Goal: Task Accomplishment & Management: Complete application form

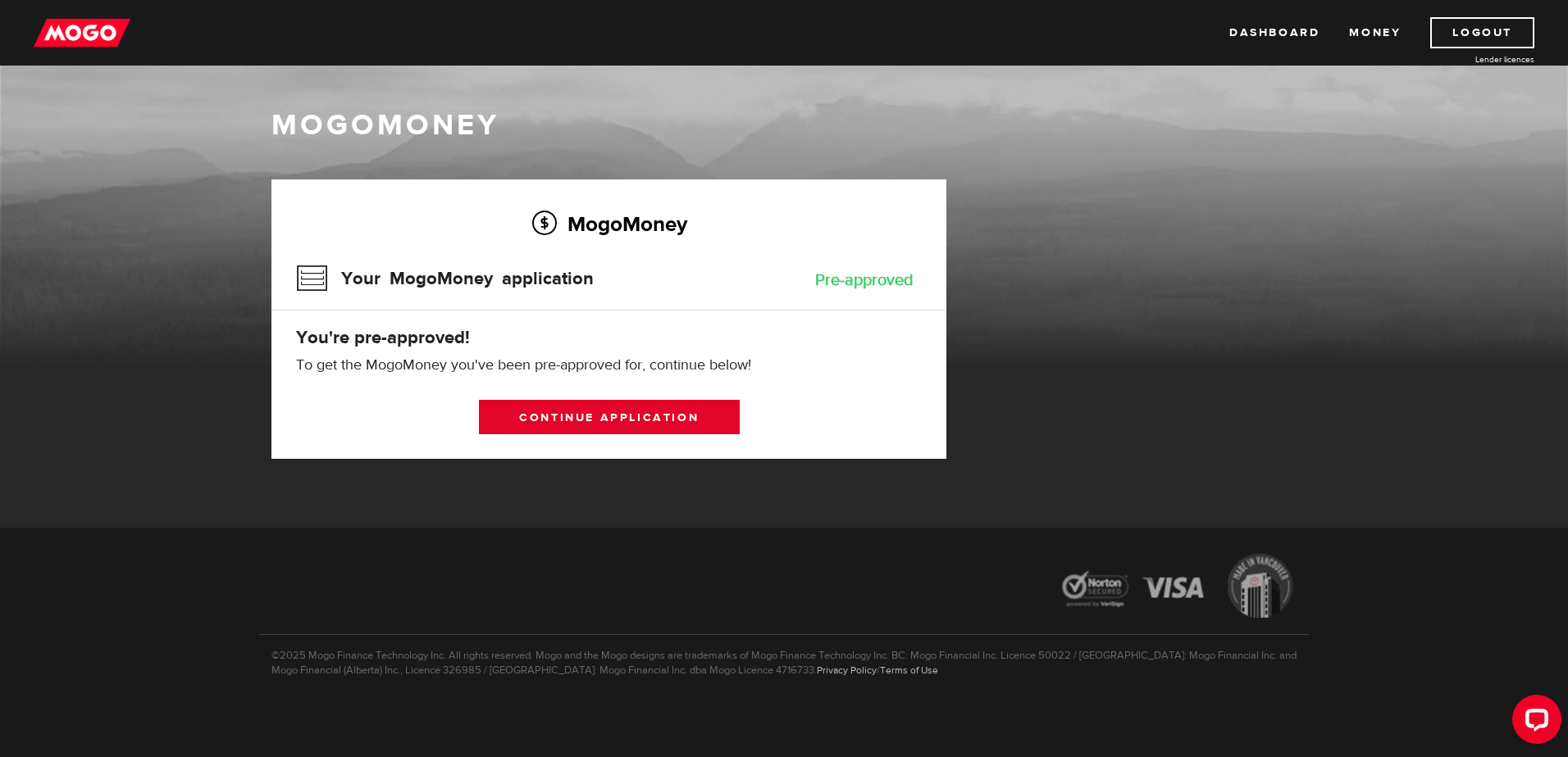
click at [559, 420] on link "Continue application" at bounding box center [609, 416] width 261 height 34
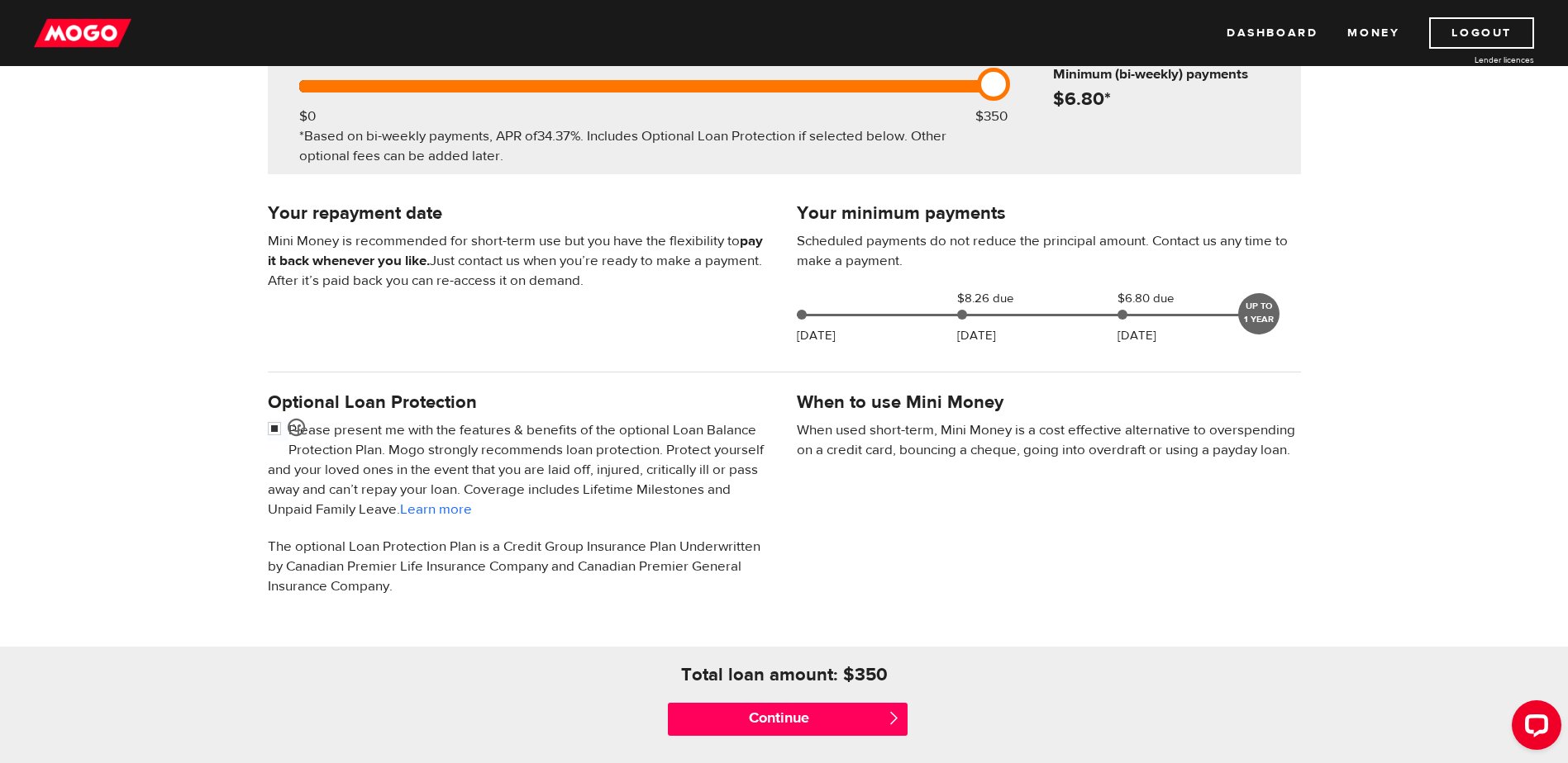
scroll to position [248, 0]
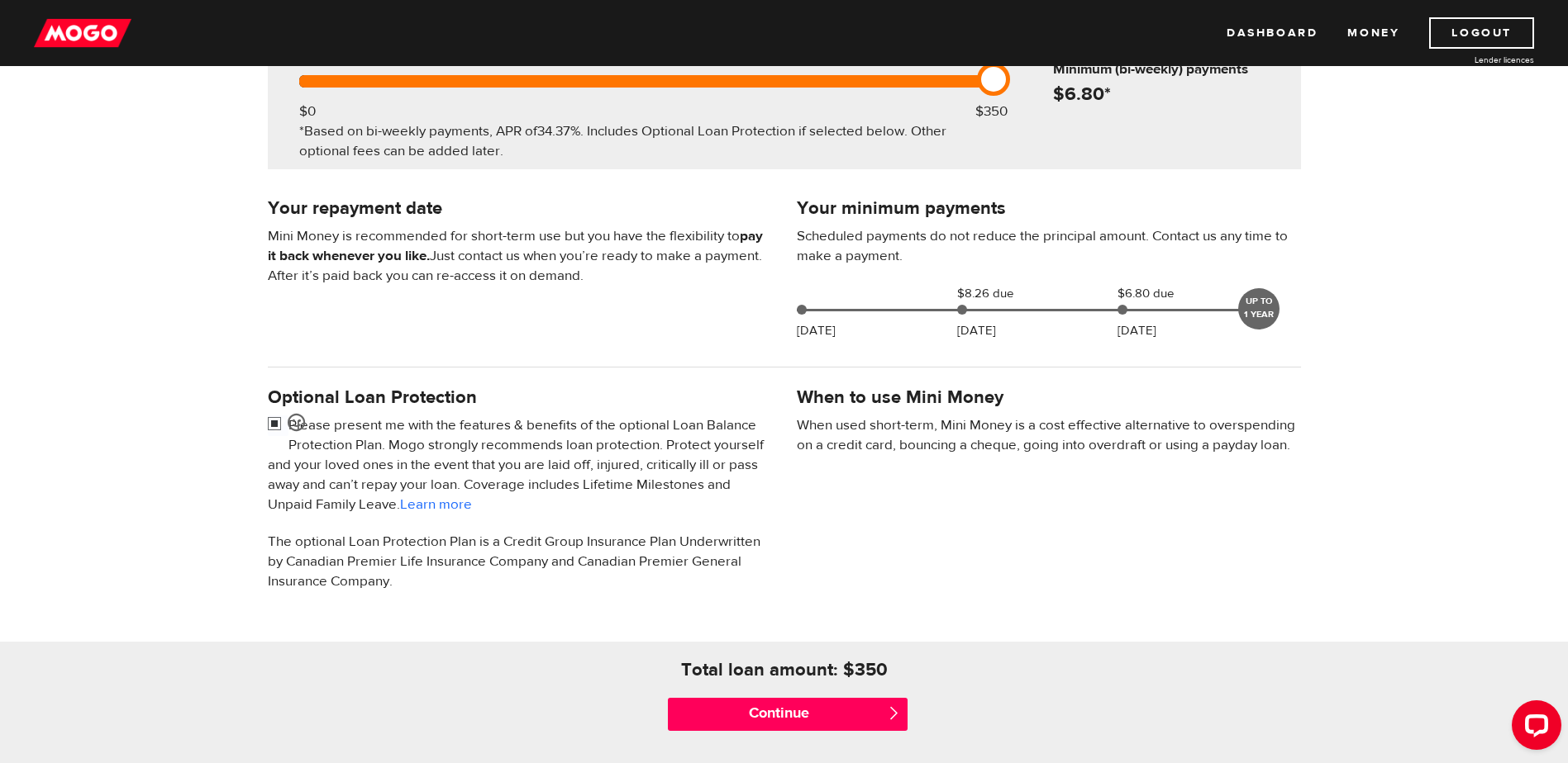
click at [274, 421] on input "checkbox" at bounding box center [278, 426] width 20 height 20
click at [277, 427] on input "checkbox" at bounding box center [278, 426] width 20 height 20
checkbox input "true"
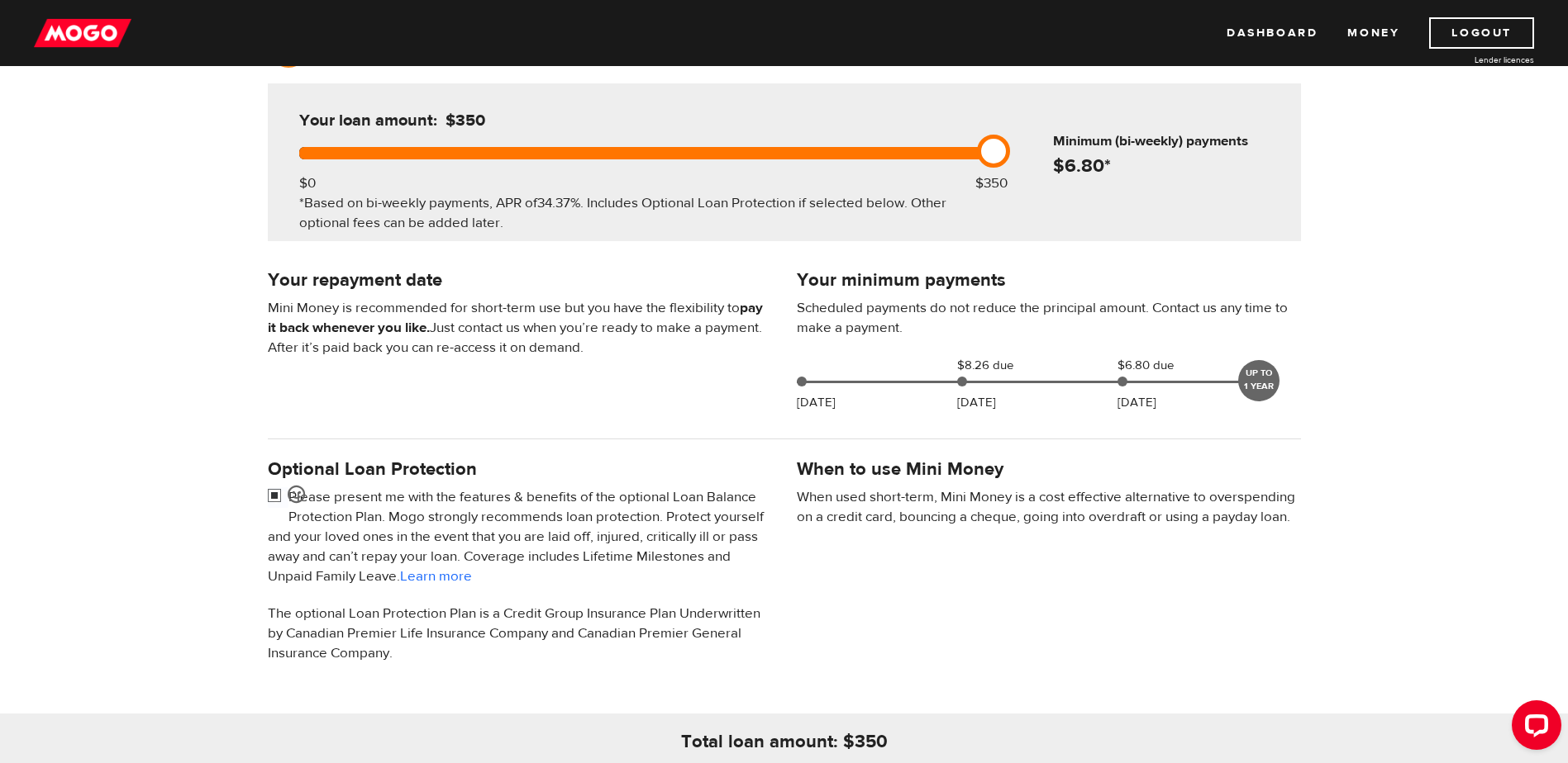
scroll to position [331, 0]
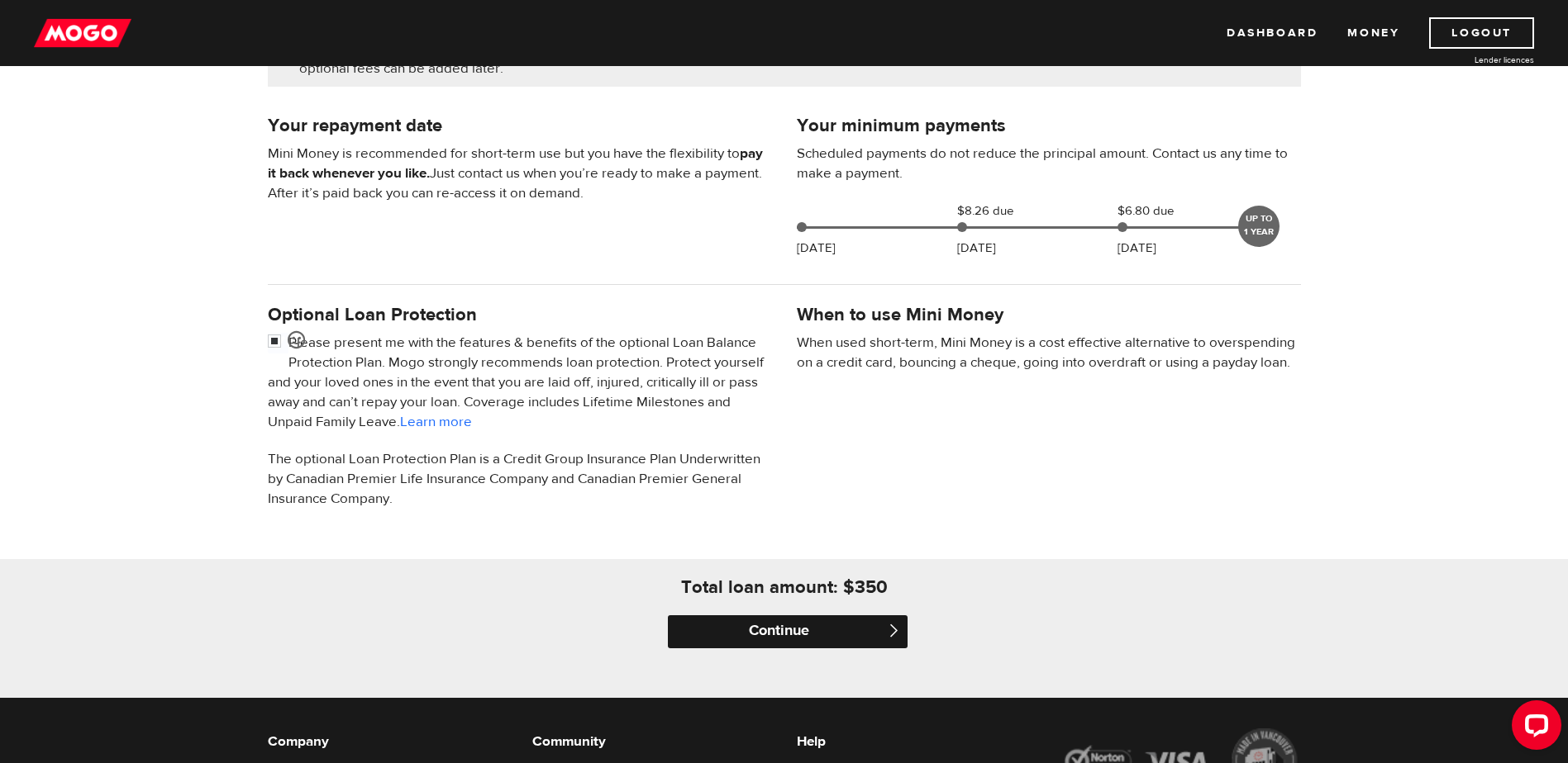
click at [810, 641] on input "Continue" at bounding box center [787, 632] width 240 height 33
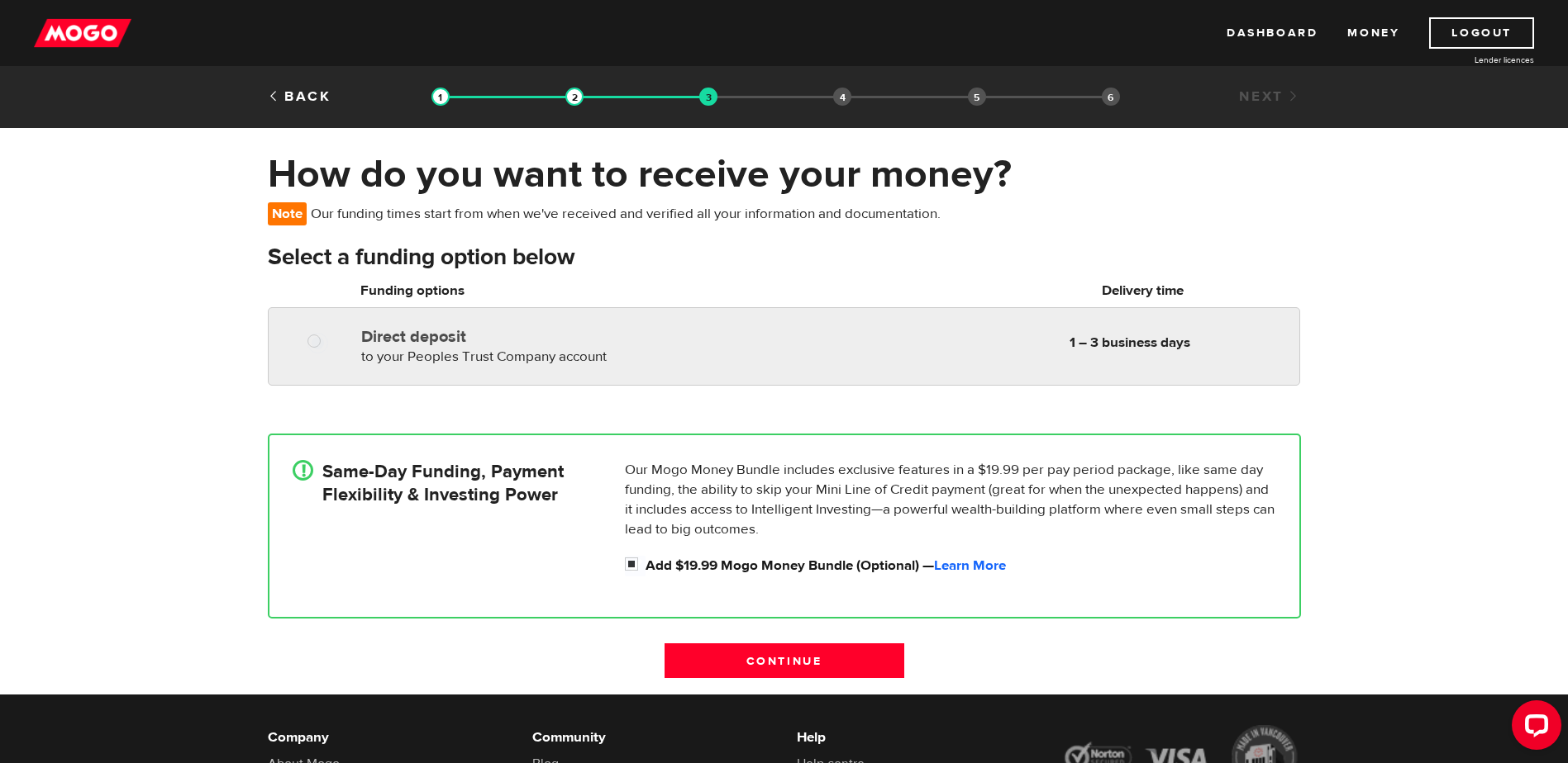
radio input "true"
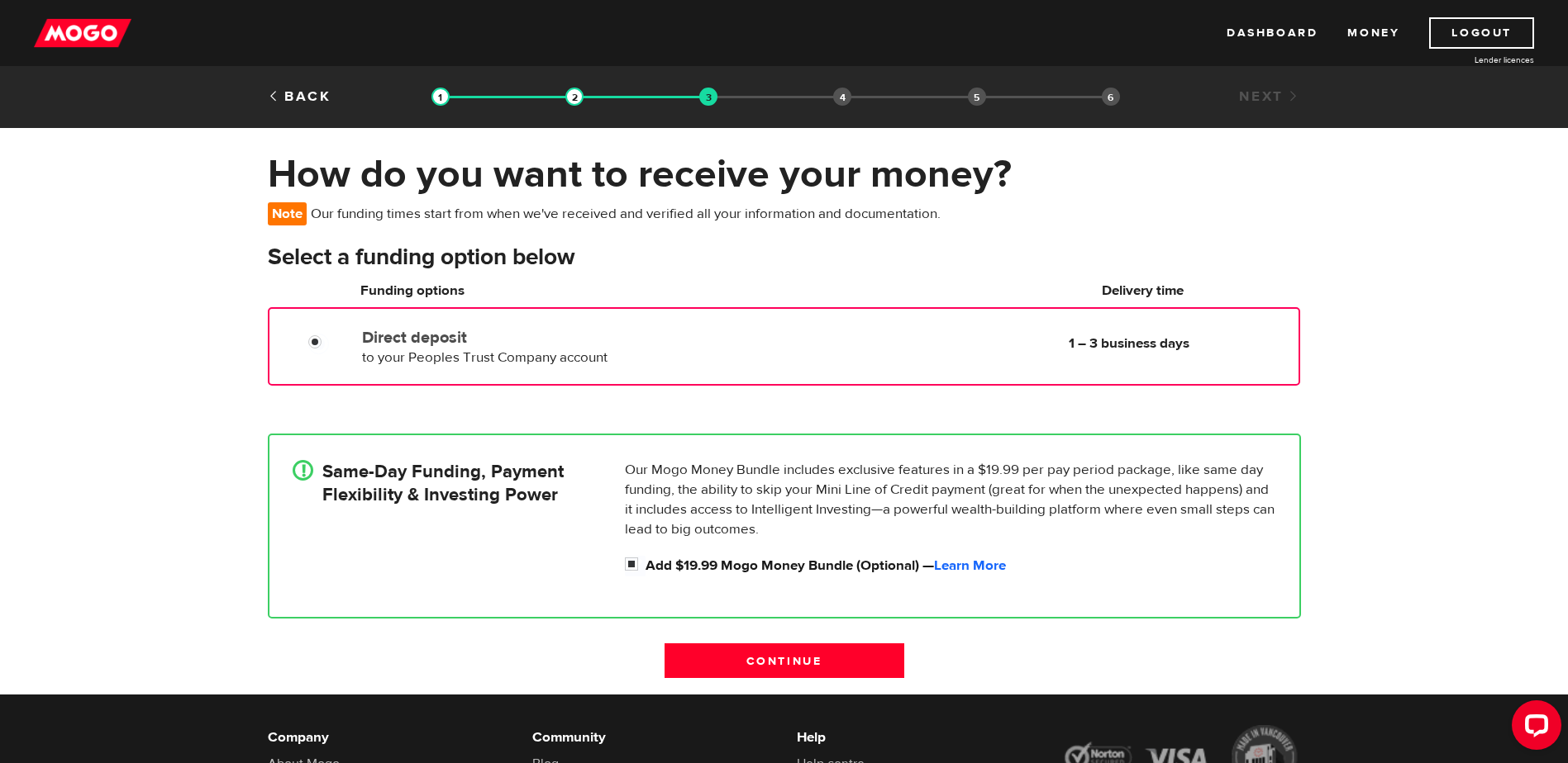
click at [407, 356] on span "to your Peoples Trust Company account" at bounding box center [484, 358] width 245 height 19
click at [817, 665] on input "Continue" at bounding box center [784, 660] width 240 height 34
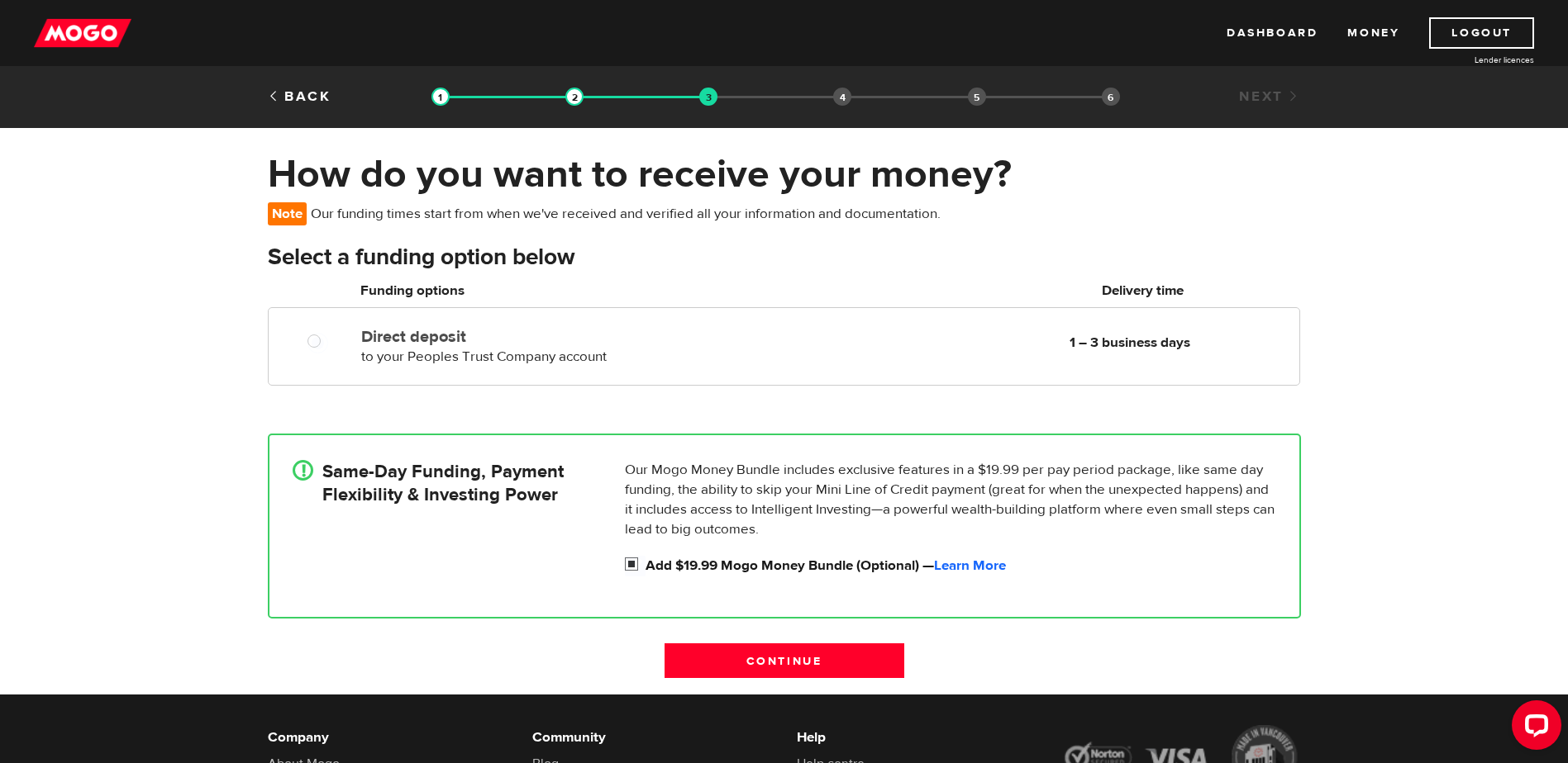
click at [629, 558] on input "Add $19.99 Mogo Money Bundle (Optional) — Learn More" at bounding box center [635, 566] width 20 height 20
checkbox input "false"
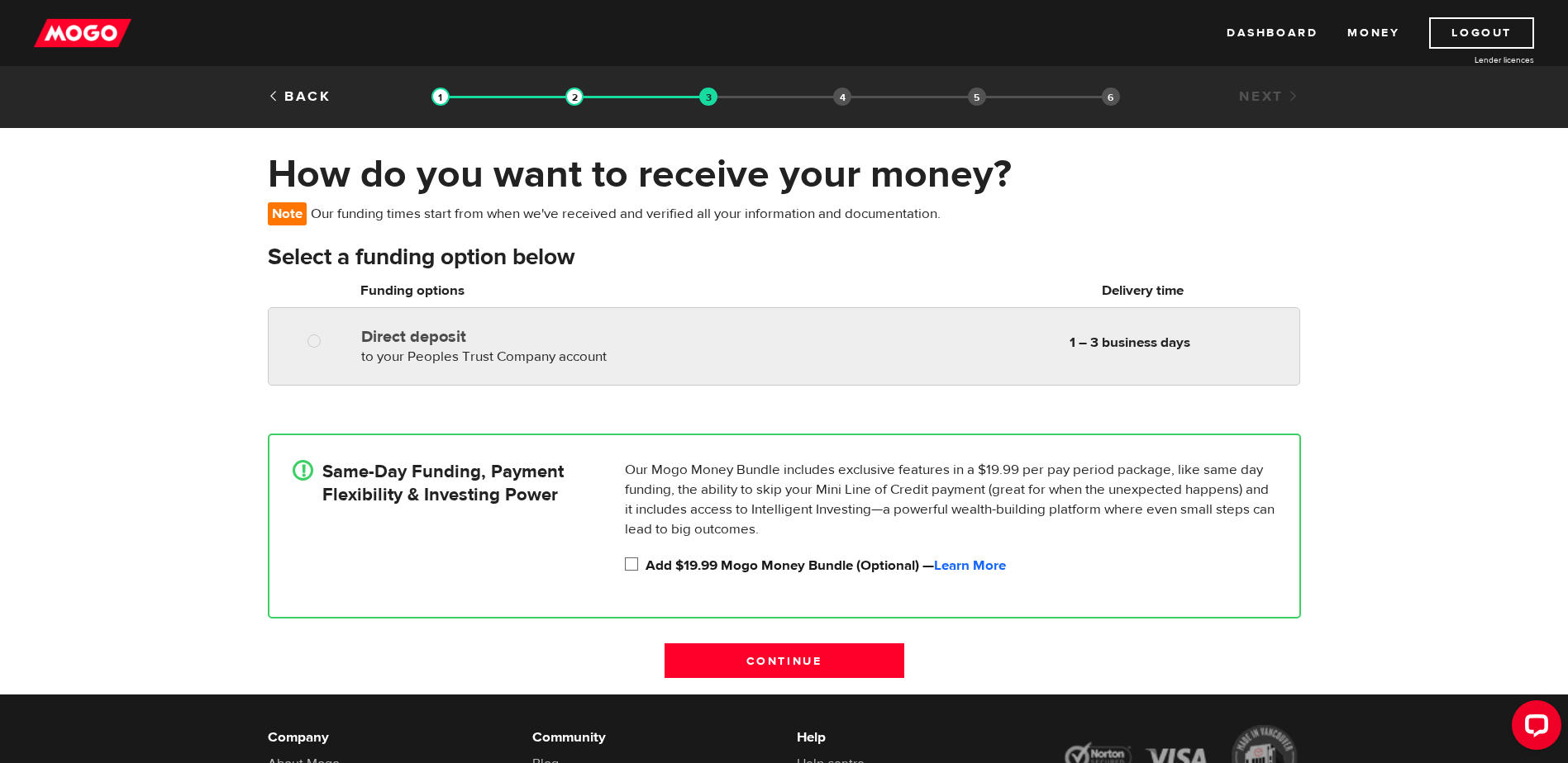
radio input "true"
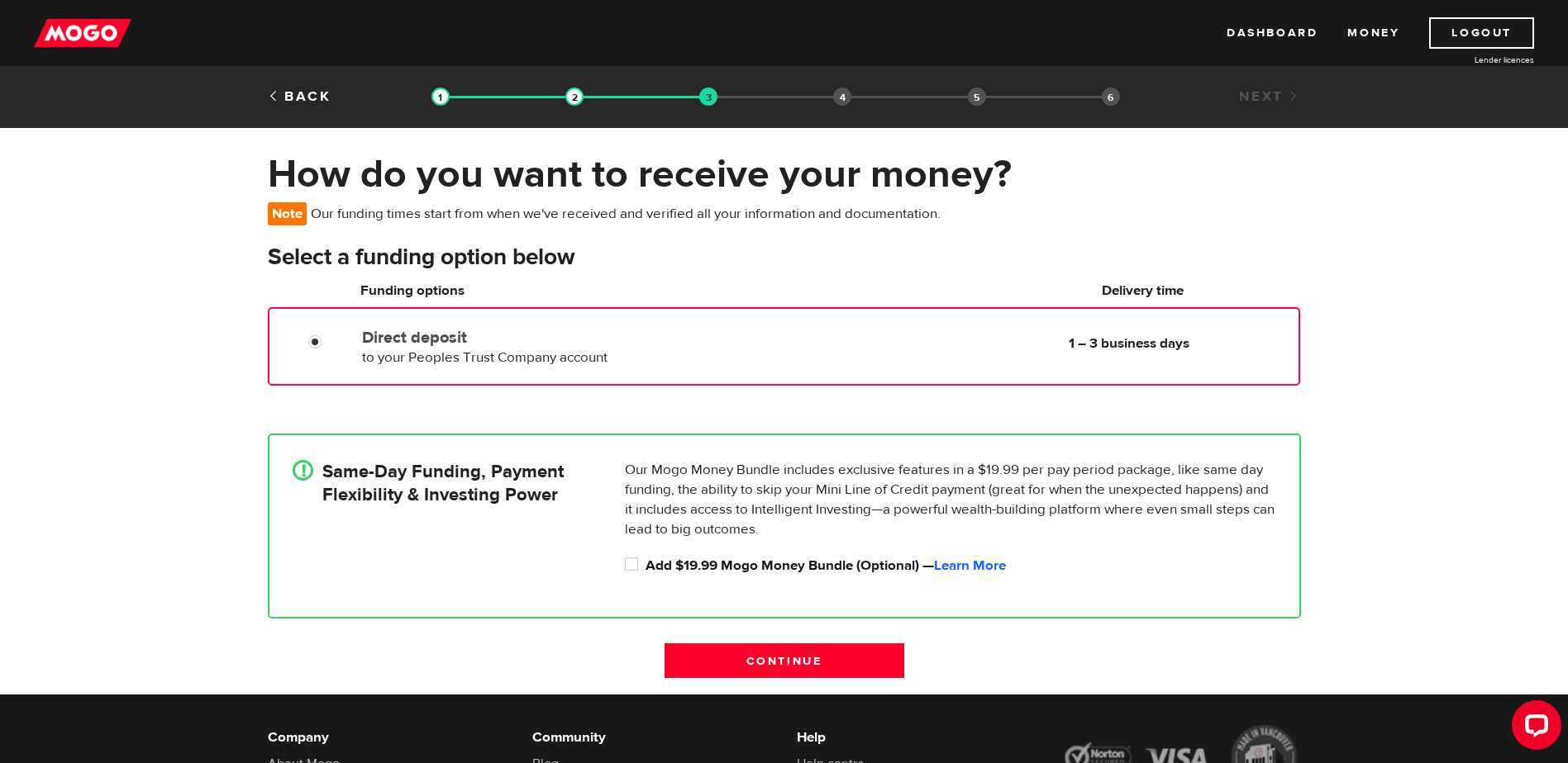
click at [302, 336] on div at bounding box center [320, 344] width 99 height 20
click at [778, 663] on input "Continue" at bounding box center [784, 660] width 240 height 34
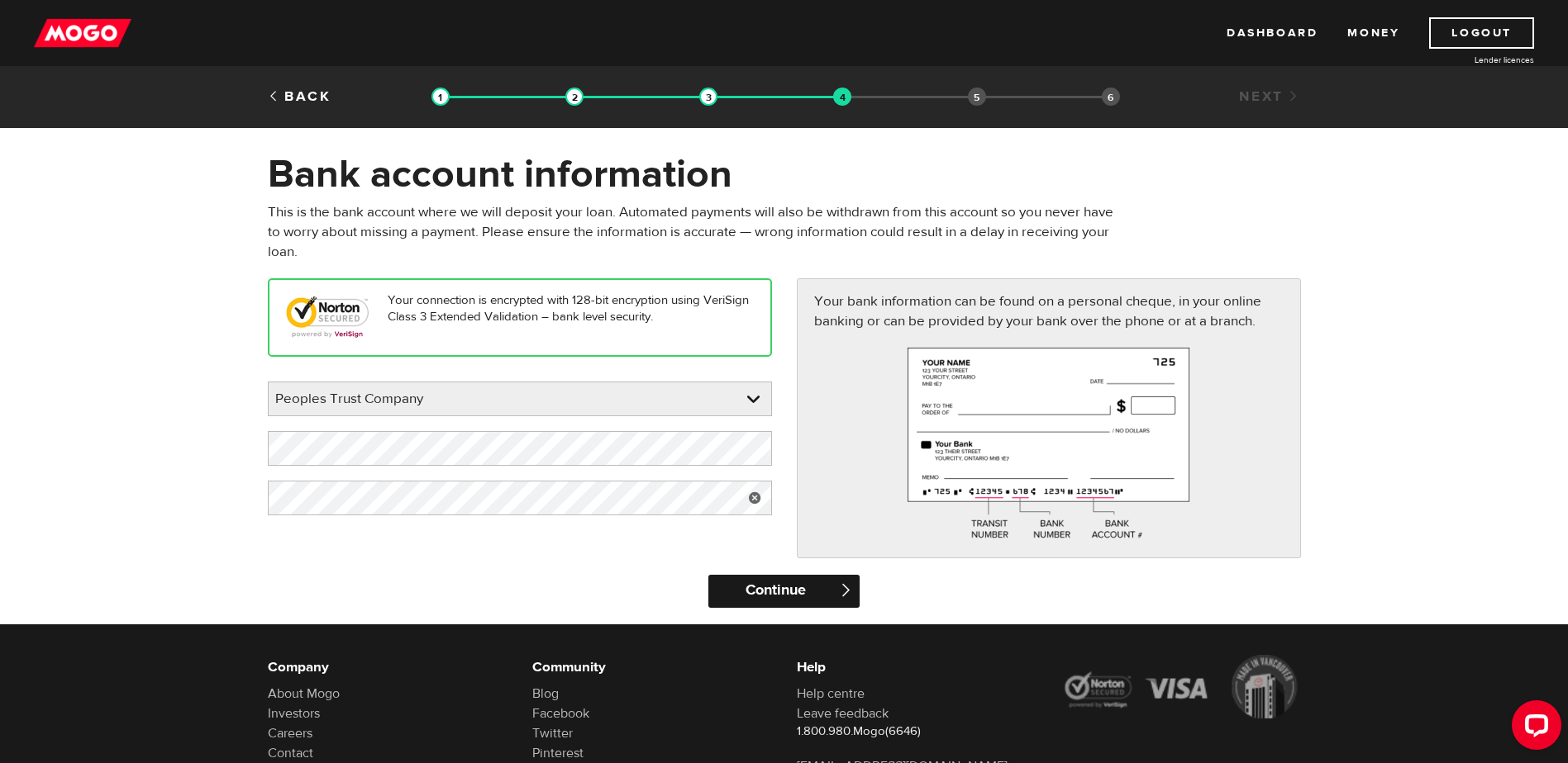
click at [787, 588] on input "Continue" at bounding box center [784, 592] width 151 height 33
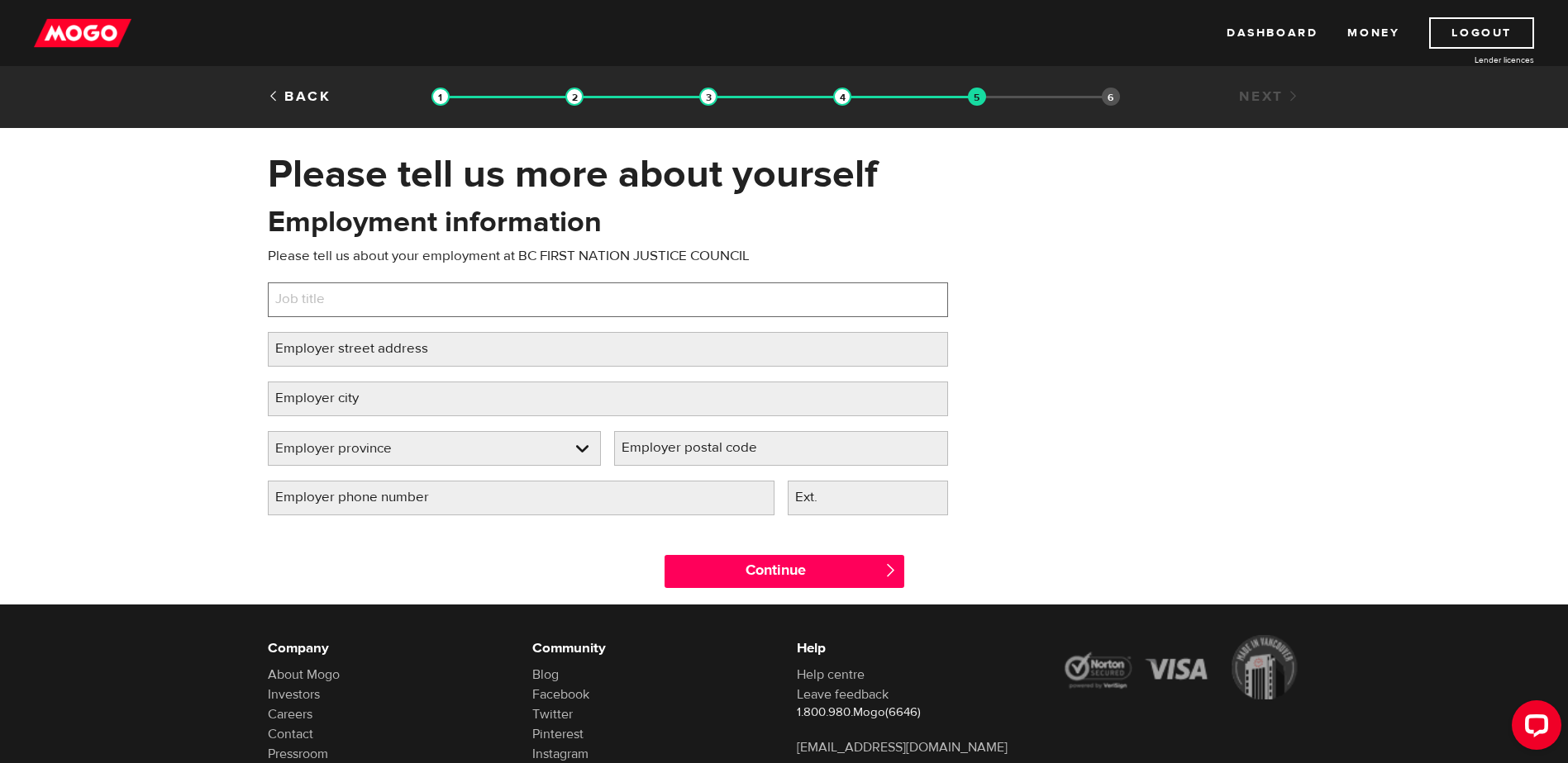
click at [425, 287] on input "Job title" at bounding box center [608, 299] width 680 height 34
type input "RESOURCE AND SUPPOT WORKER"
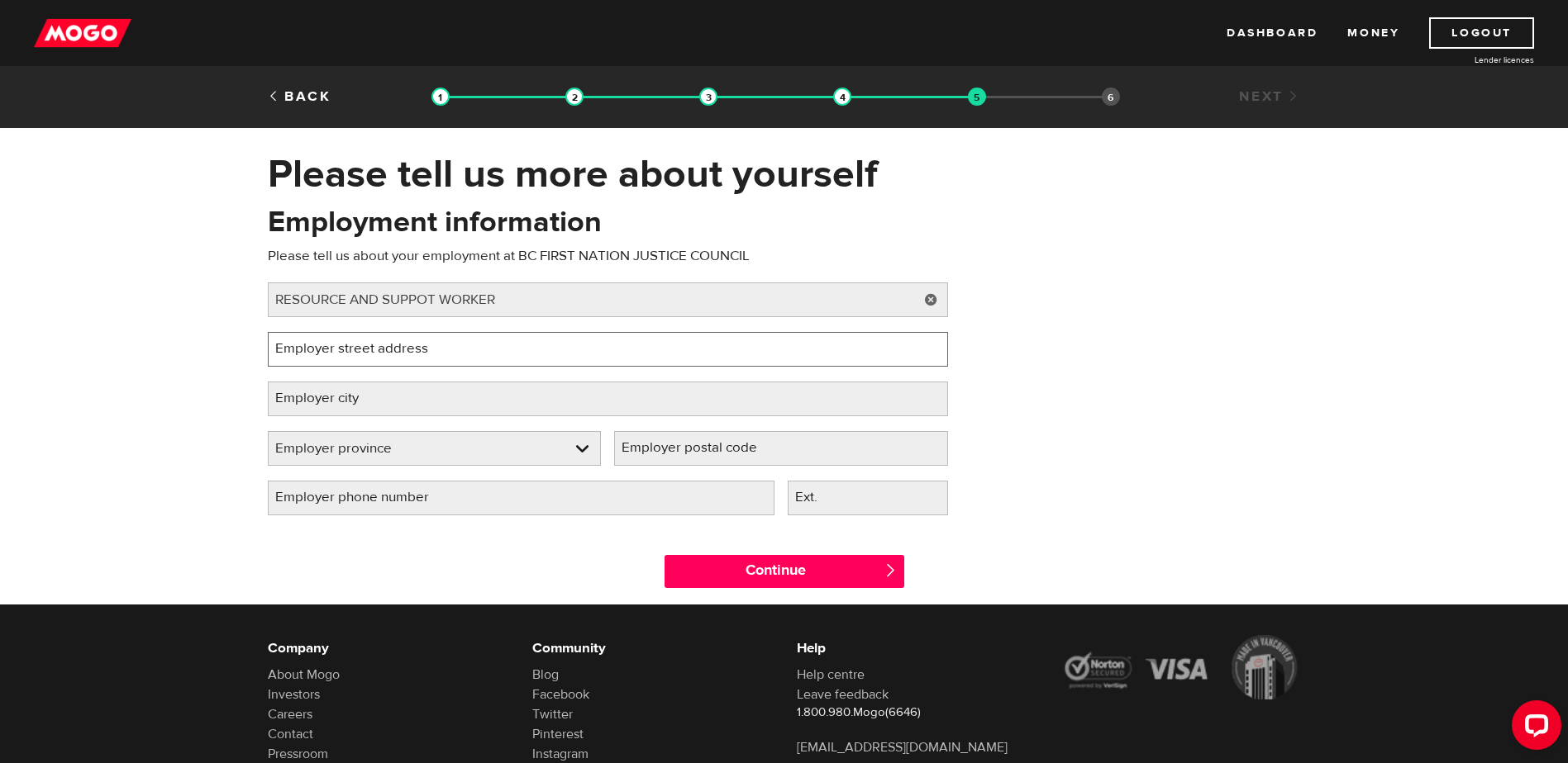
click at [465, 355] on input "Employer street address" at bounding box center [608, 349] width 680 height 34
click at [463, 348] on input "Employer street address" at bounding box center [608, 349] width 680 height 34
click at [861, 364] on input "Employer street address" at bounding box center [608, 349] width 680 height 34
click at [1217, 351] on div "Employment information Please tell us about your employment at BC FIRST NATION …" at bounding box center [784, 367] width 1058 height 328
click at [561, 343] on input "Employer street address" at bounding box center [608, 349] width 680 height 34
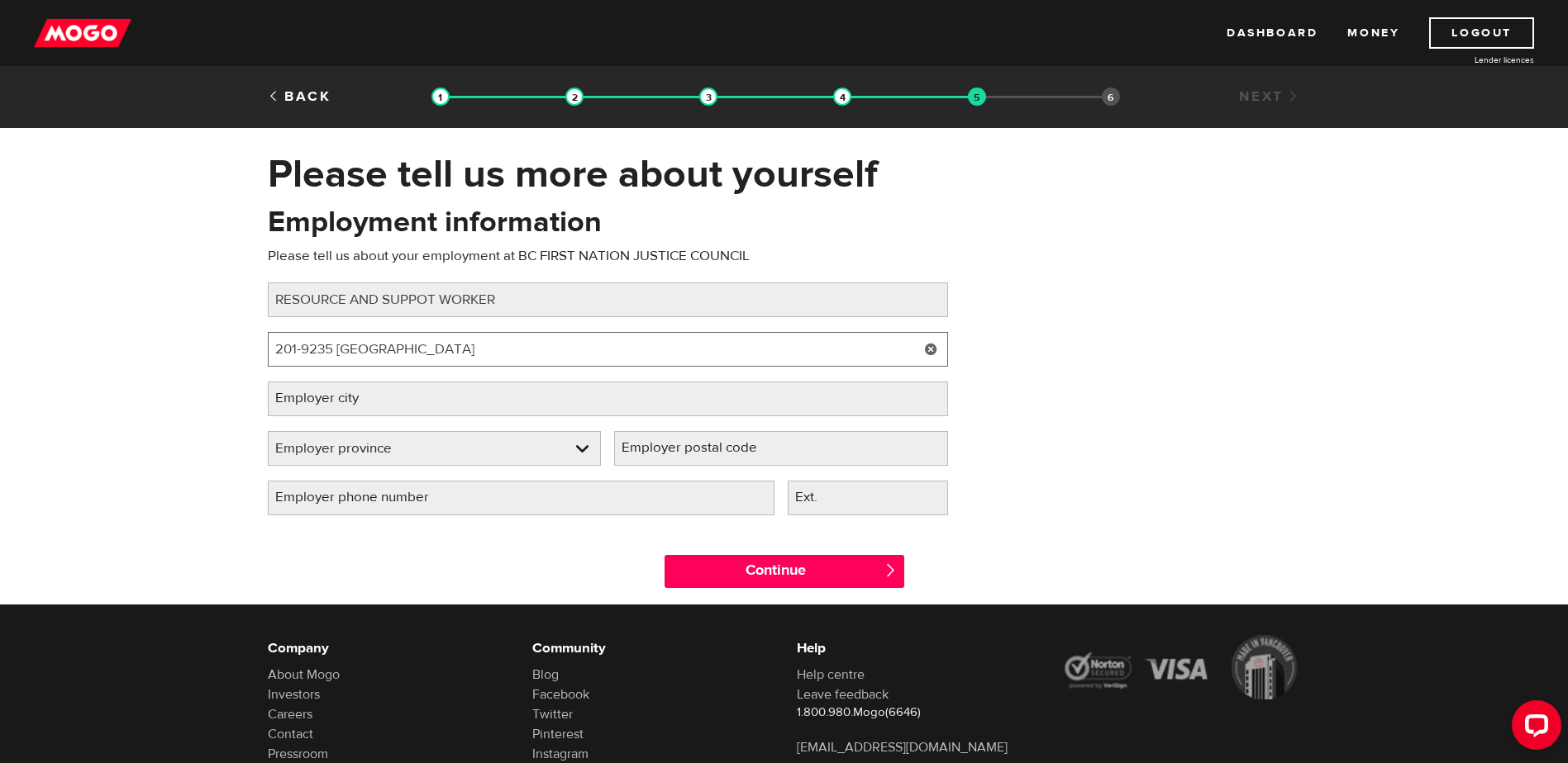
type input "201-9235 SASQUATCH ALLEY"
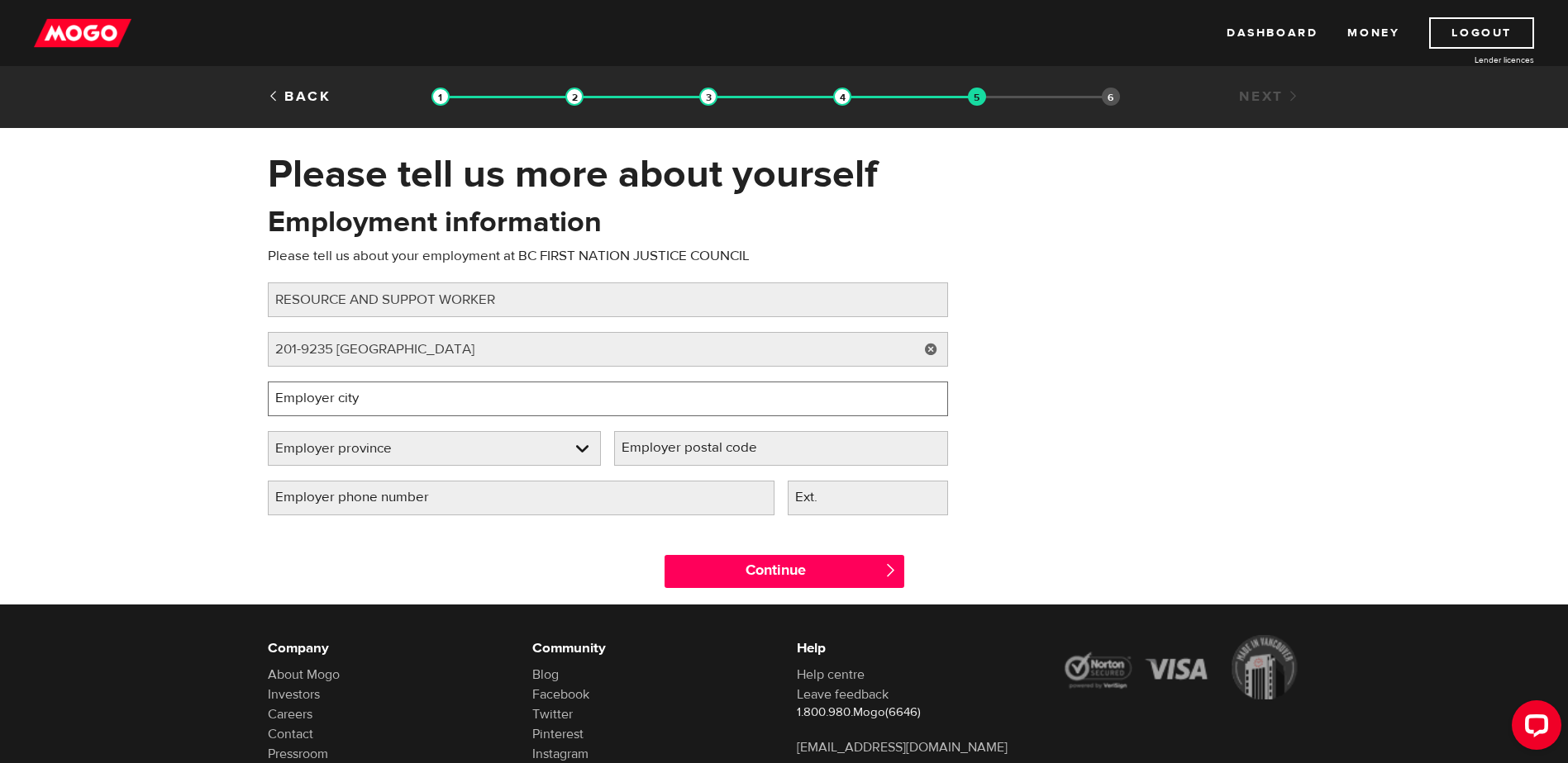
click at [522, 394] on input "Employer city" at bounding box center [608, 398] width 680 height 34
type input "chilliwack"
select select "BC"
type input "V2R"
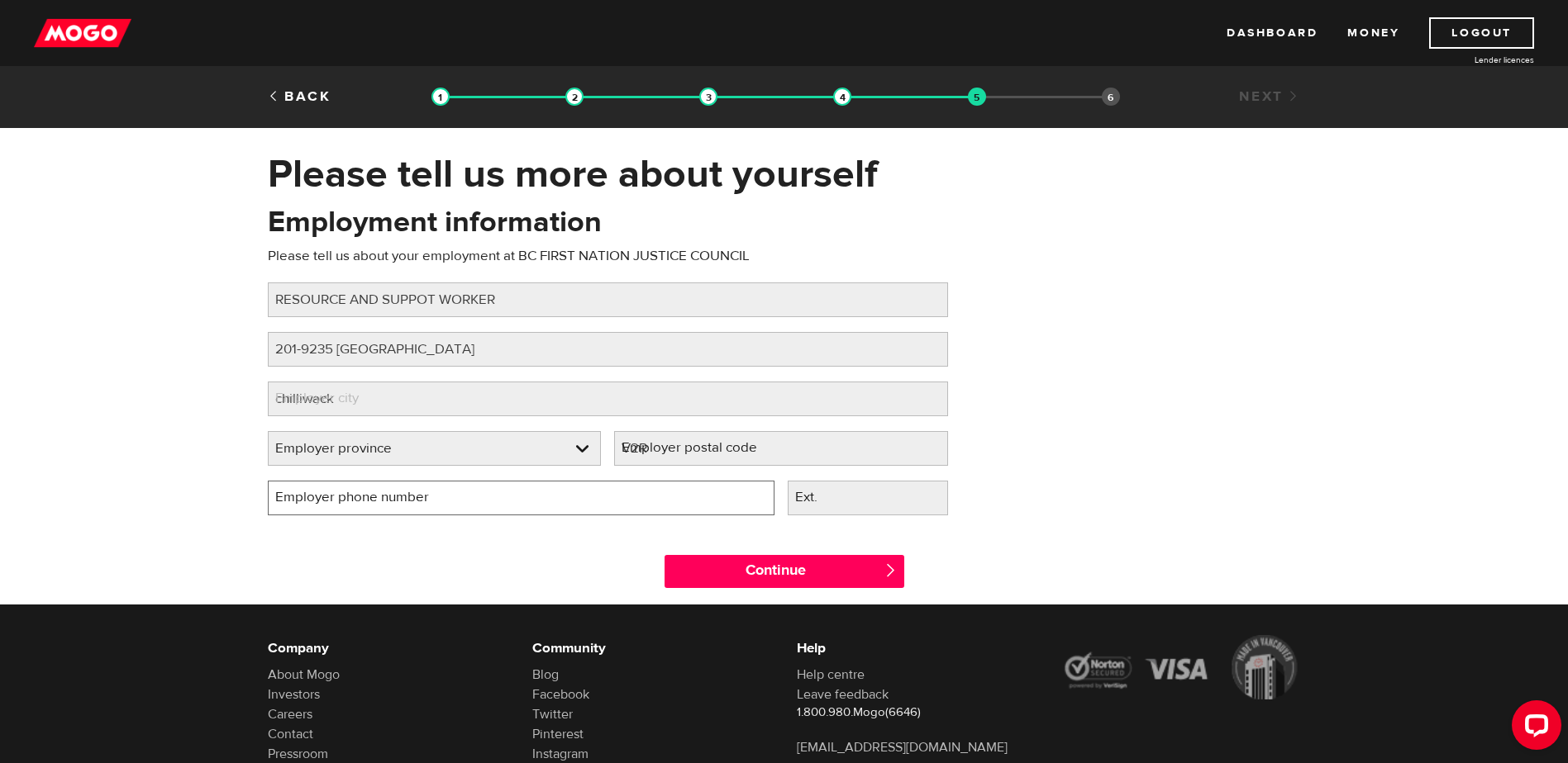
type input "(778) 233-0722"
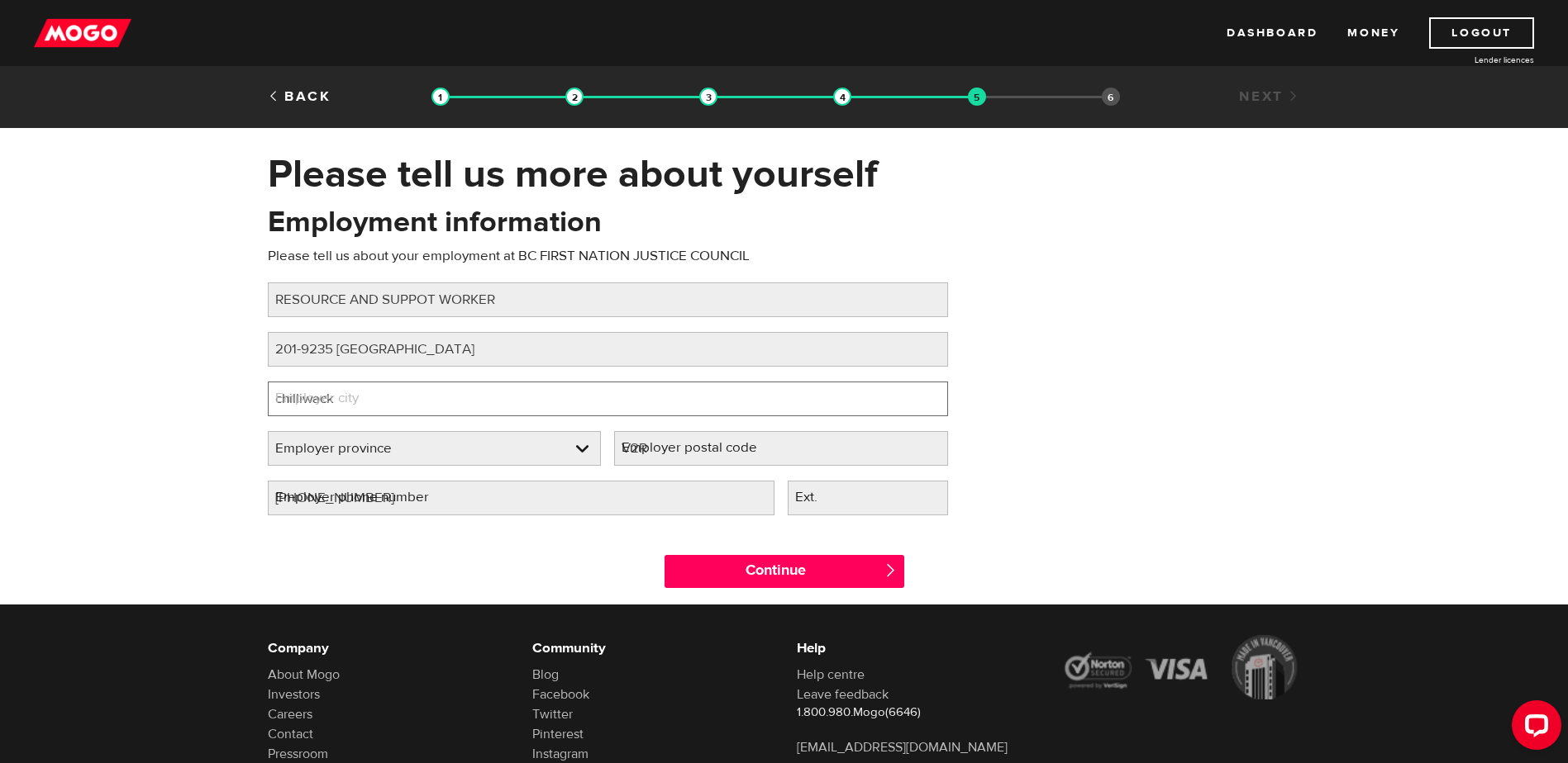
select select "BC"
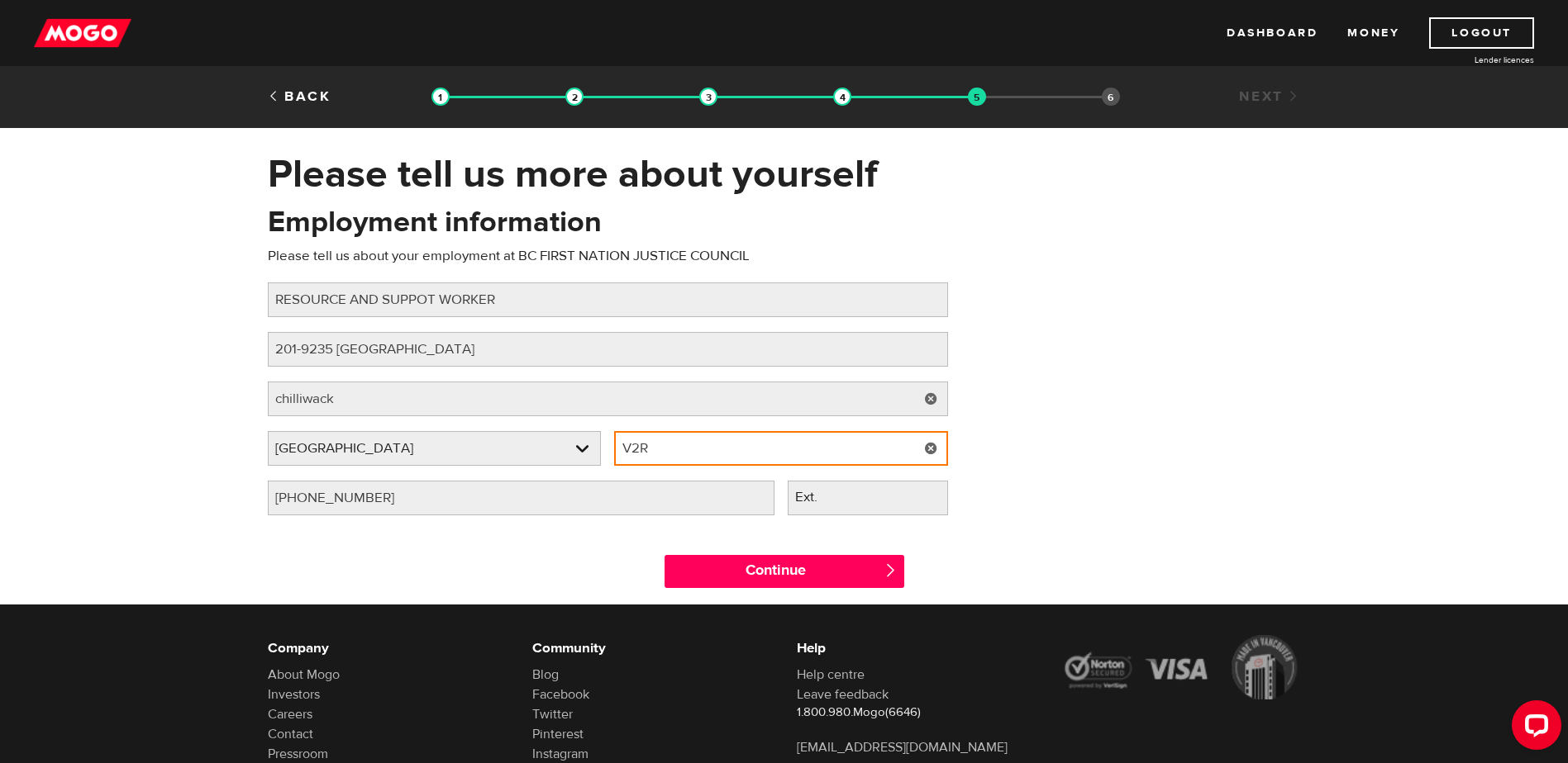
click at [759, 448] on input "V2R" at bounding box center [781, 448] width 333 height 34
type input "V2POJ6"
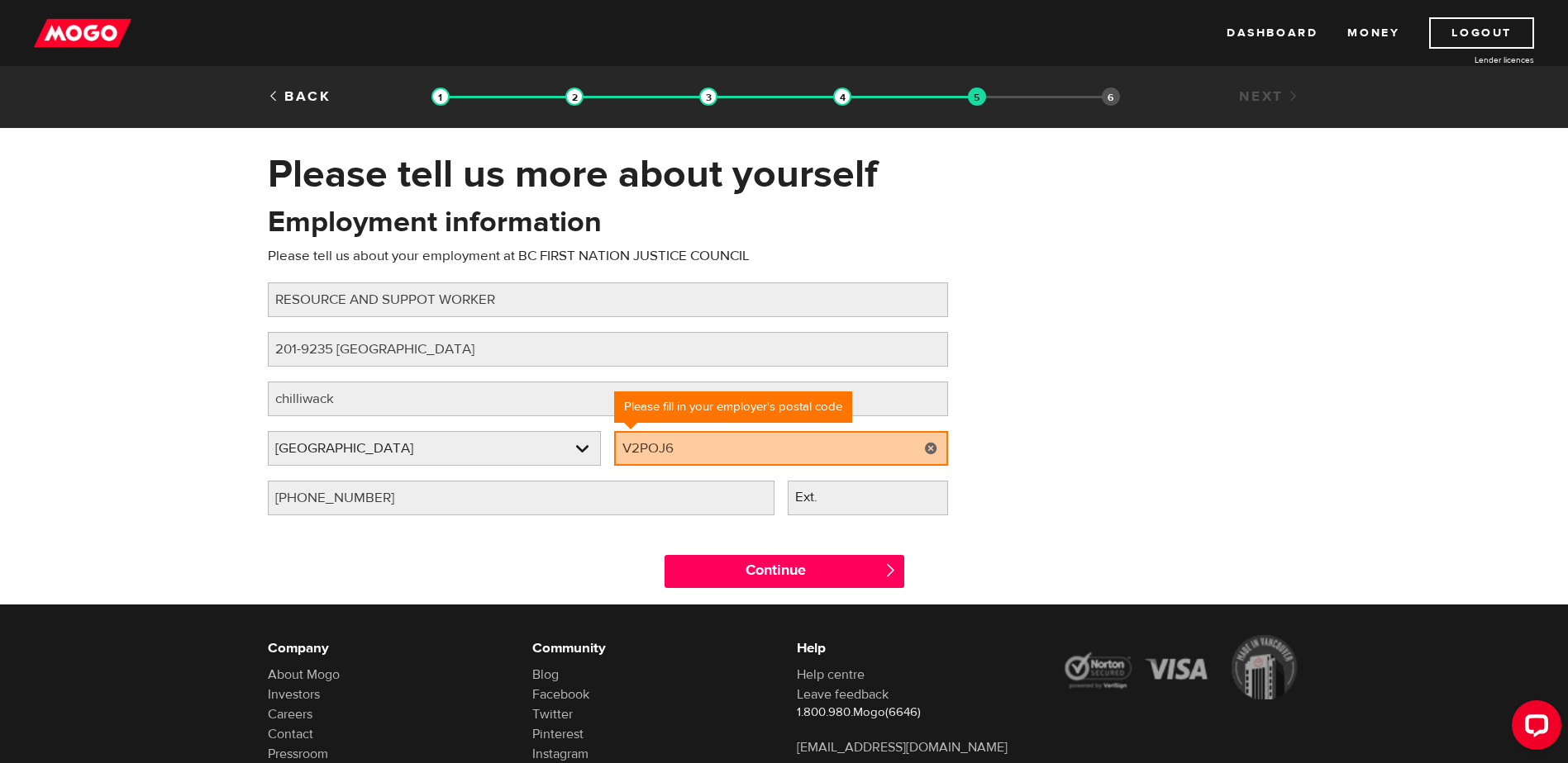
click at [1139, 428] on div "Employment information Please tell us about your employment at BC FIRST NATION …" at bounding box center [784, 367] width 1058 height 328
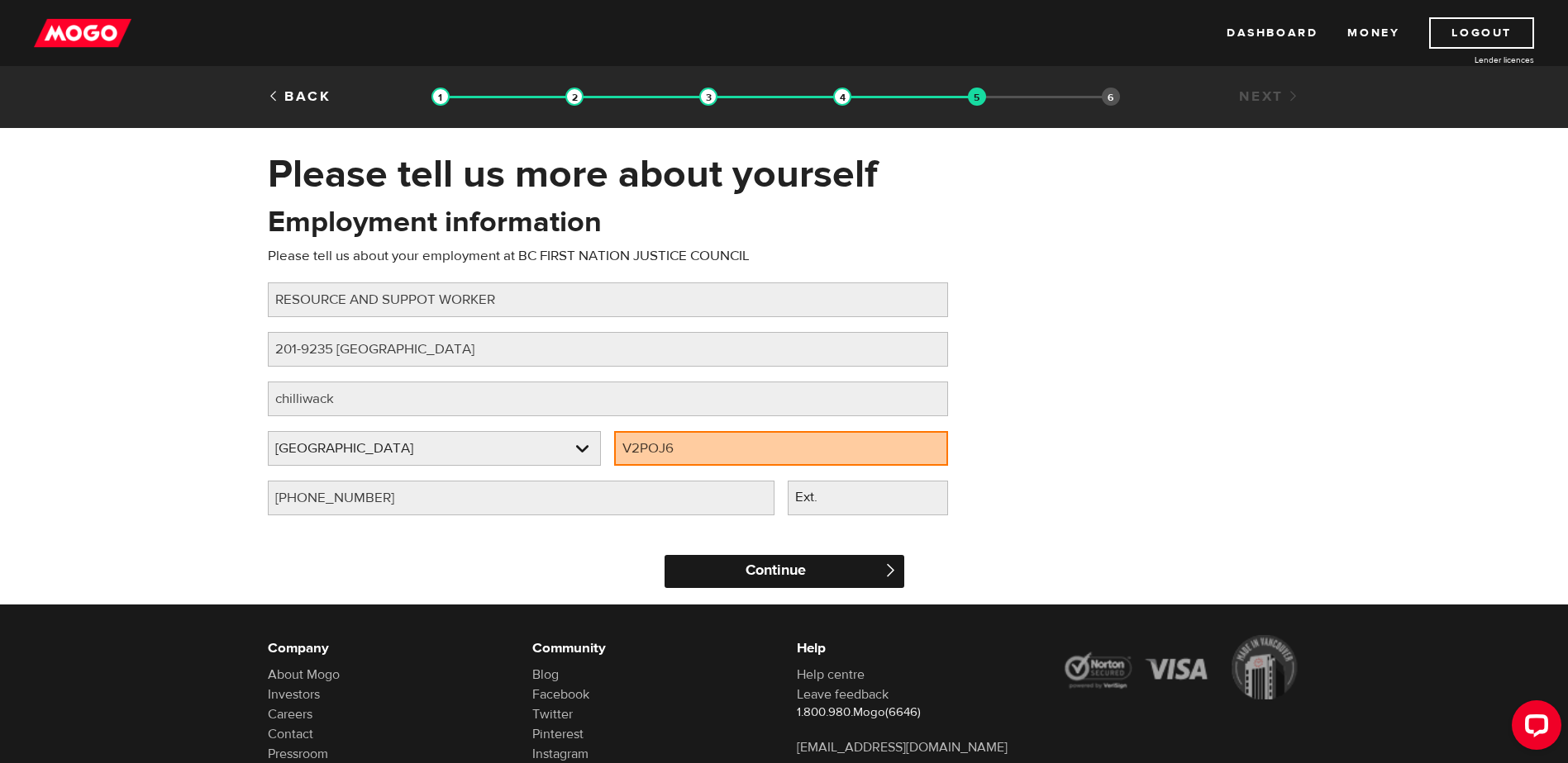
click at [851, 574] on input "Continue" at bounding box center [784, 572] width 240 height 33
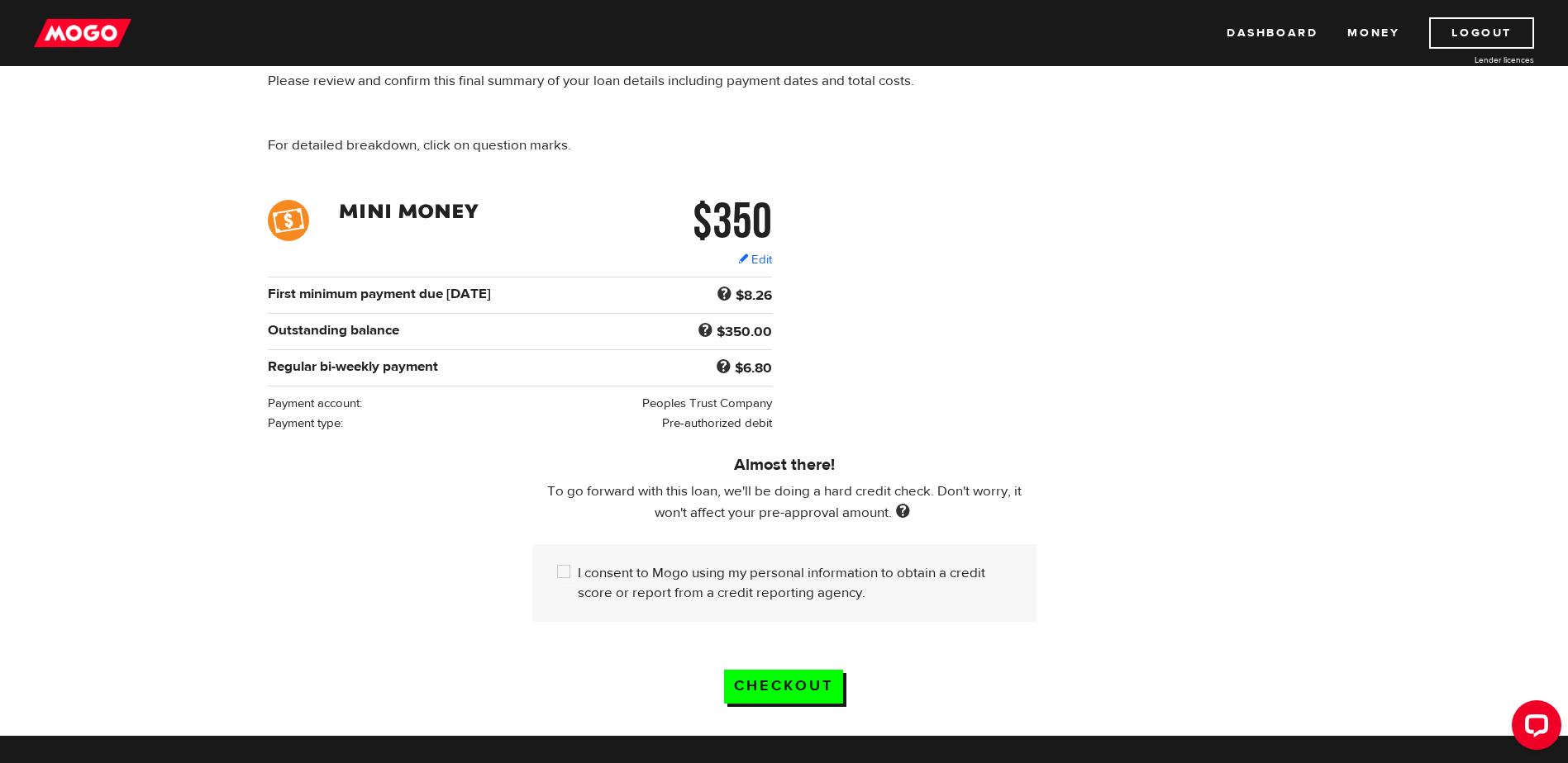
scroll to position [165, 0]
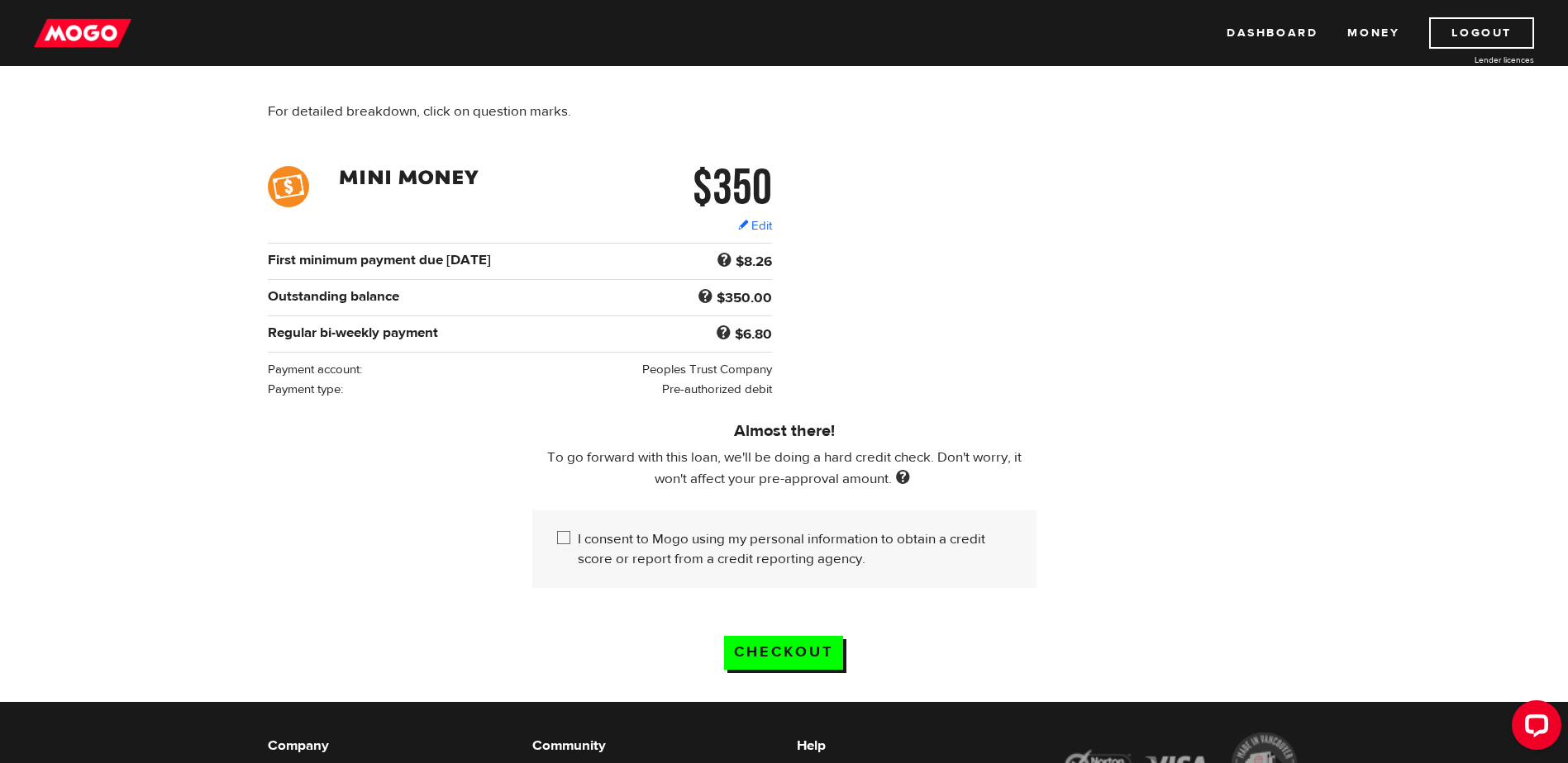
click at [563, 532] on input "I consent to Mogo using my personal information to obtain a credit score or rep…" at bounding box center [567, 540] width 20 height 20
checkbox input "true"
click at [762, 222] on link "Edit" at bounding box center [755, 226] width 34 height 18
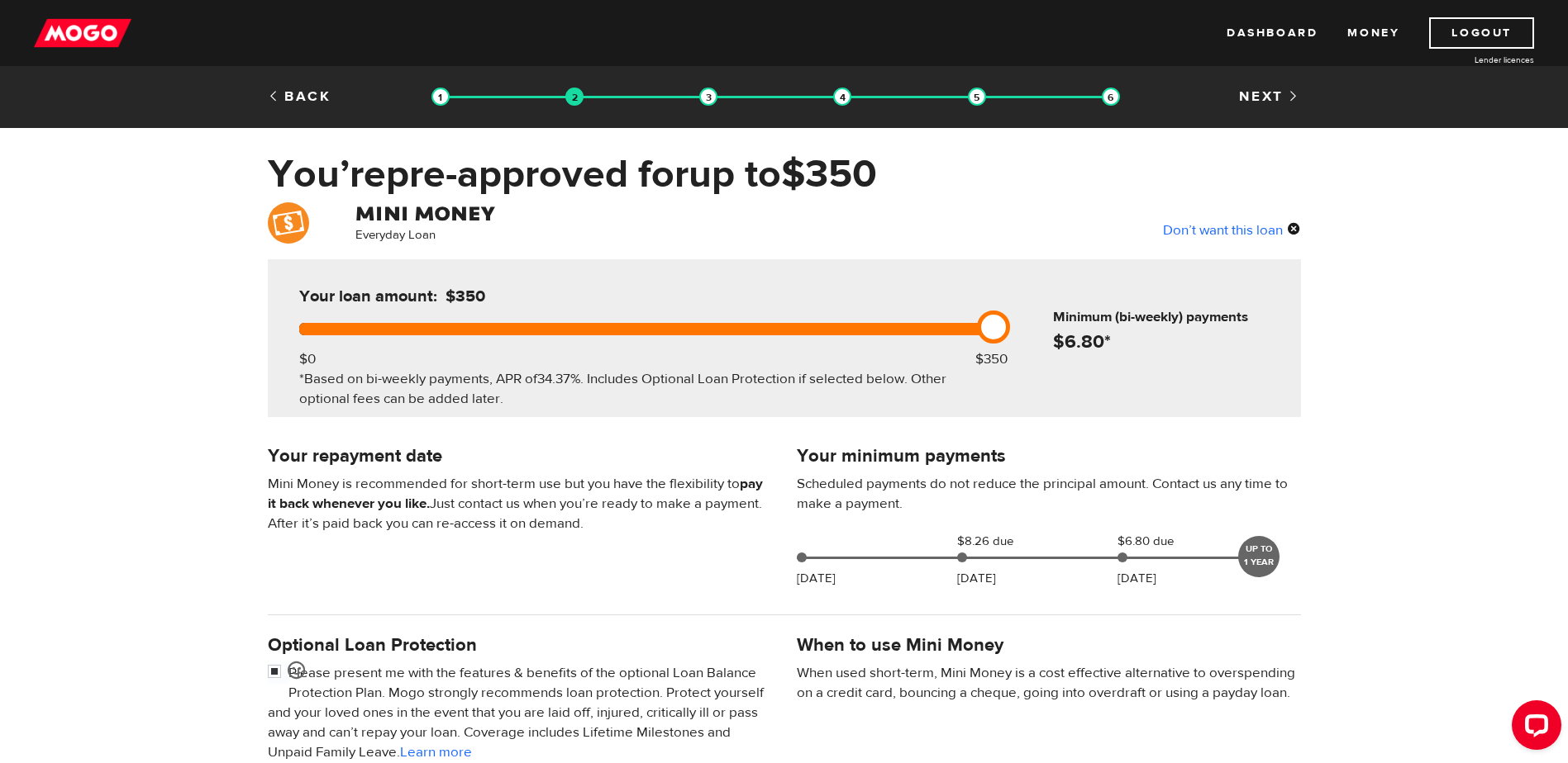
drag, startPoint x: 994, startPoint y: 328, endPoint x: 1124, endPoint y: 339, distance: 130.5
click at [1110, 326] on div "Your loan amount: $350 $0 $350 *Based on bi-weekly payments, APR of 34.37% . In…" at bounding box center [784, 338] width 1033 height 157
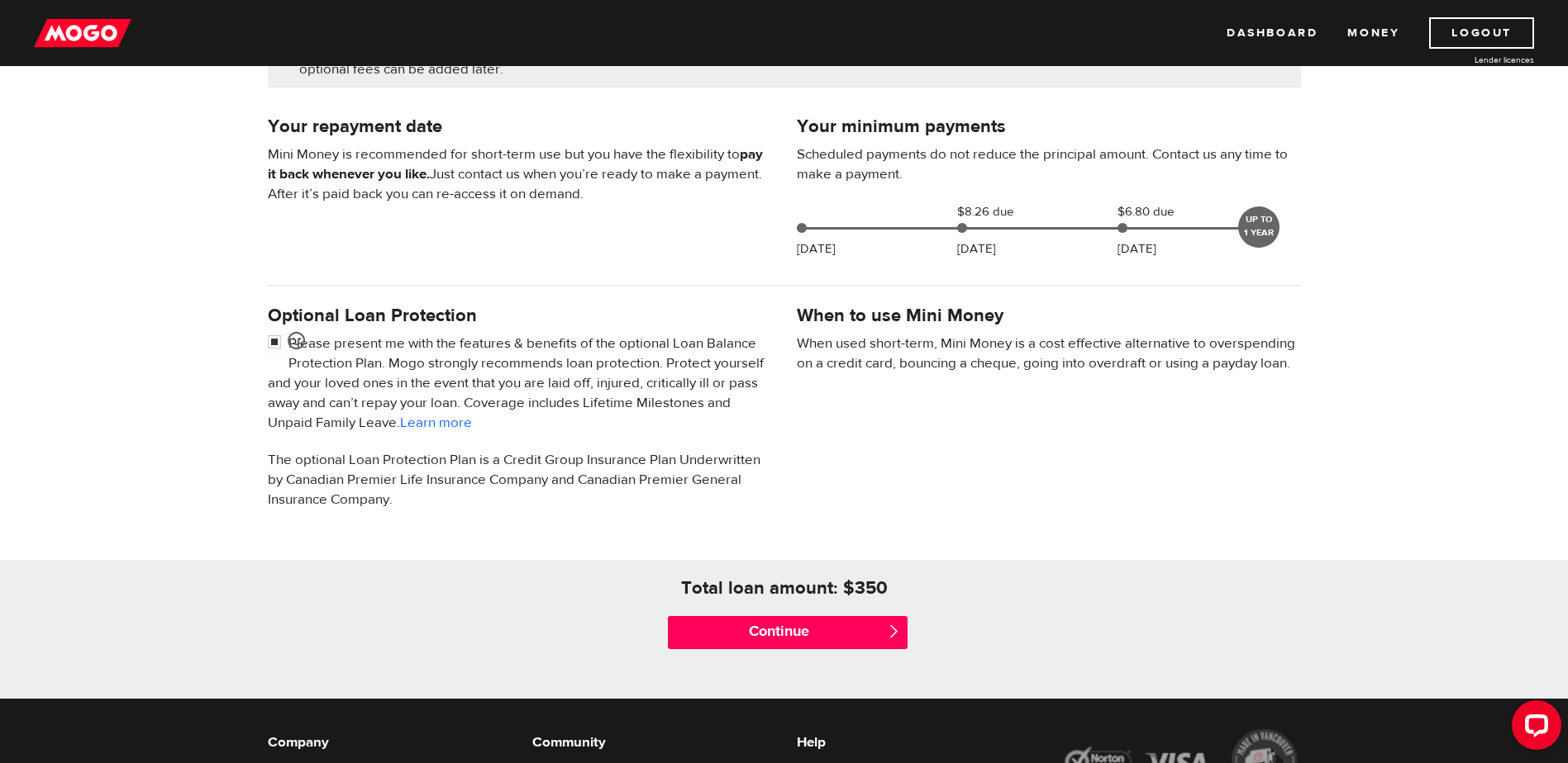
scroll to position [331, 0]
click at [834, 642] on input "Continue" at bounding box center [787, 632] width 240 height 33
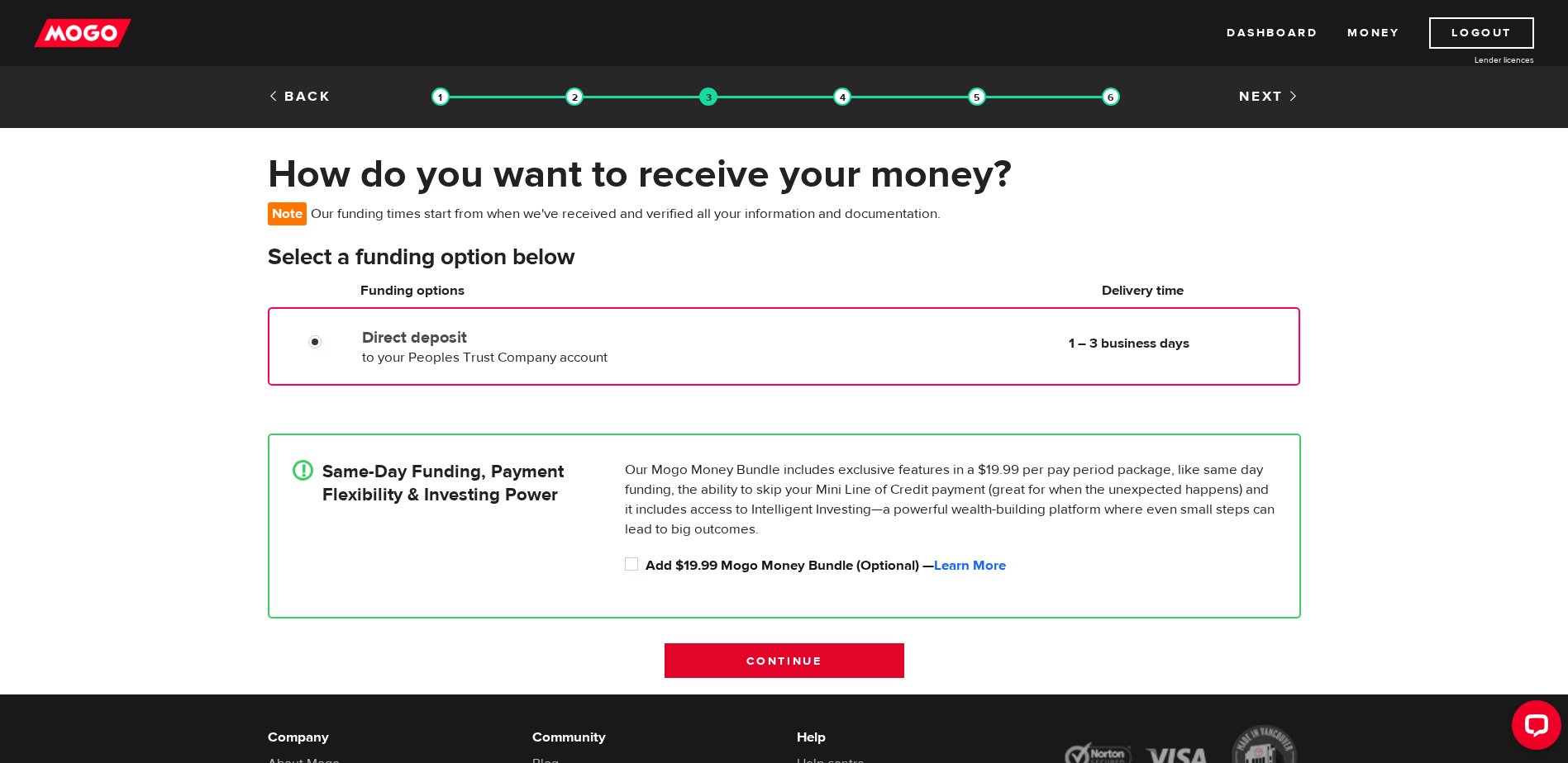
click at [817, 664] on input "Continue" at bounding box center [784, 660] width 240 height 34
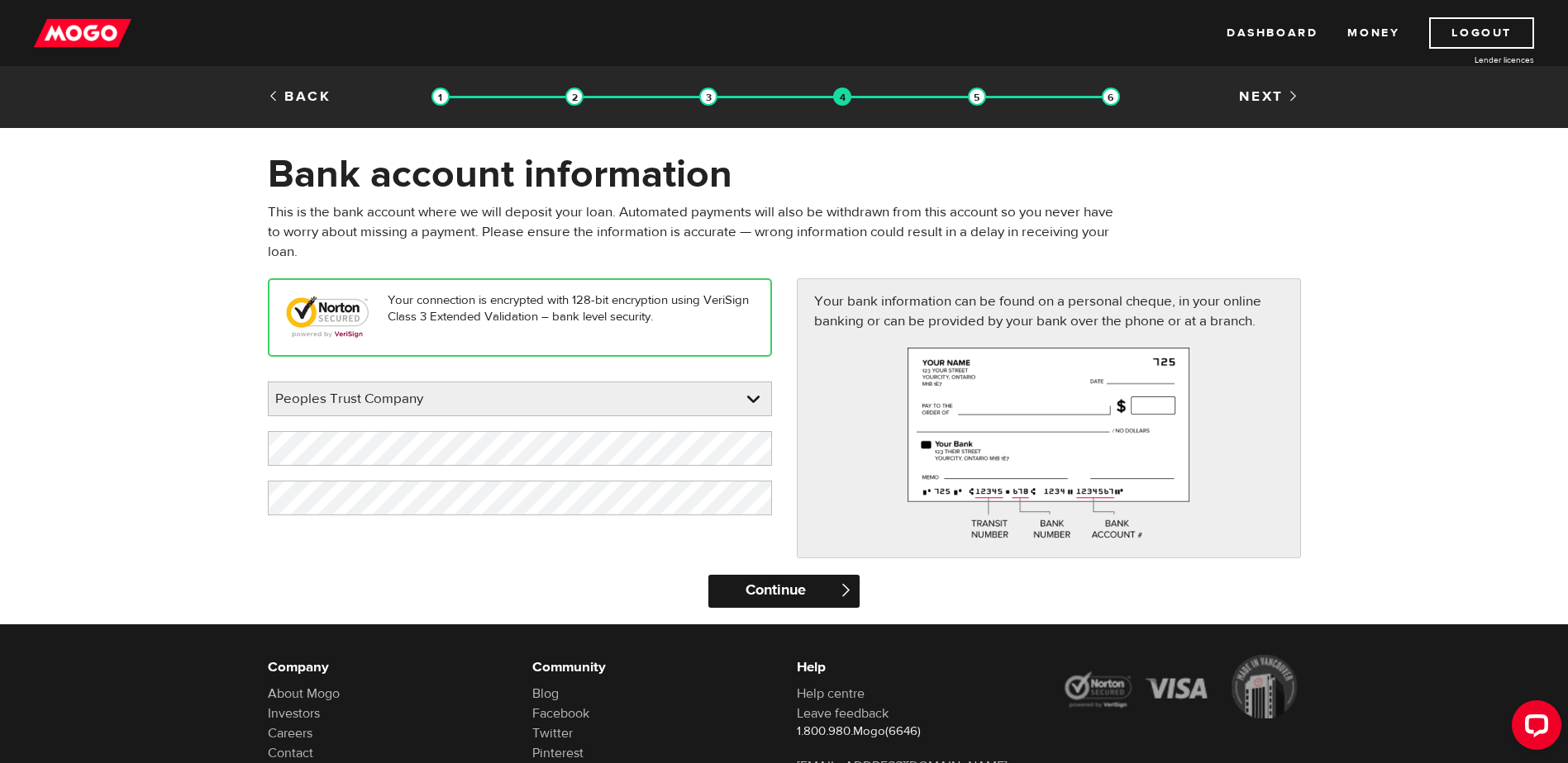
click at [783, 579] on input "Continue" at bounding box center [784, 592] width 151 height 33
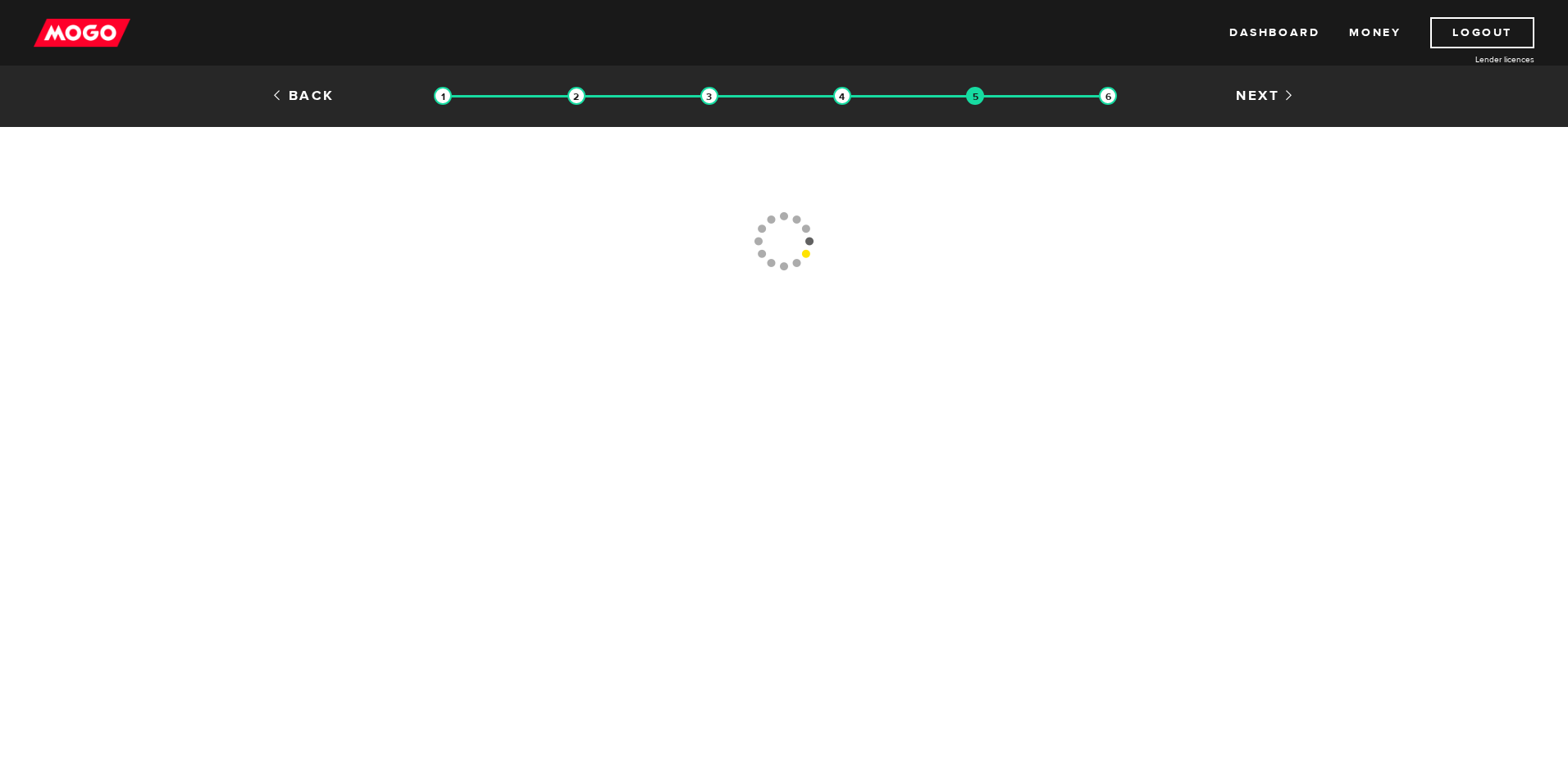
type input "[PHONE_NUMBER]"
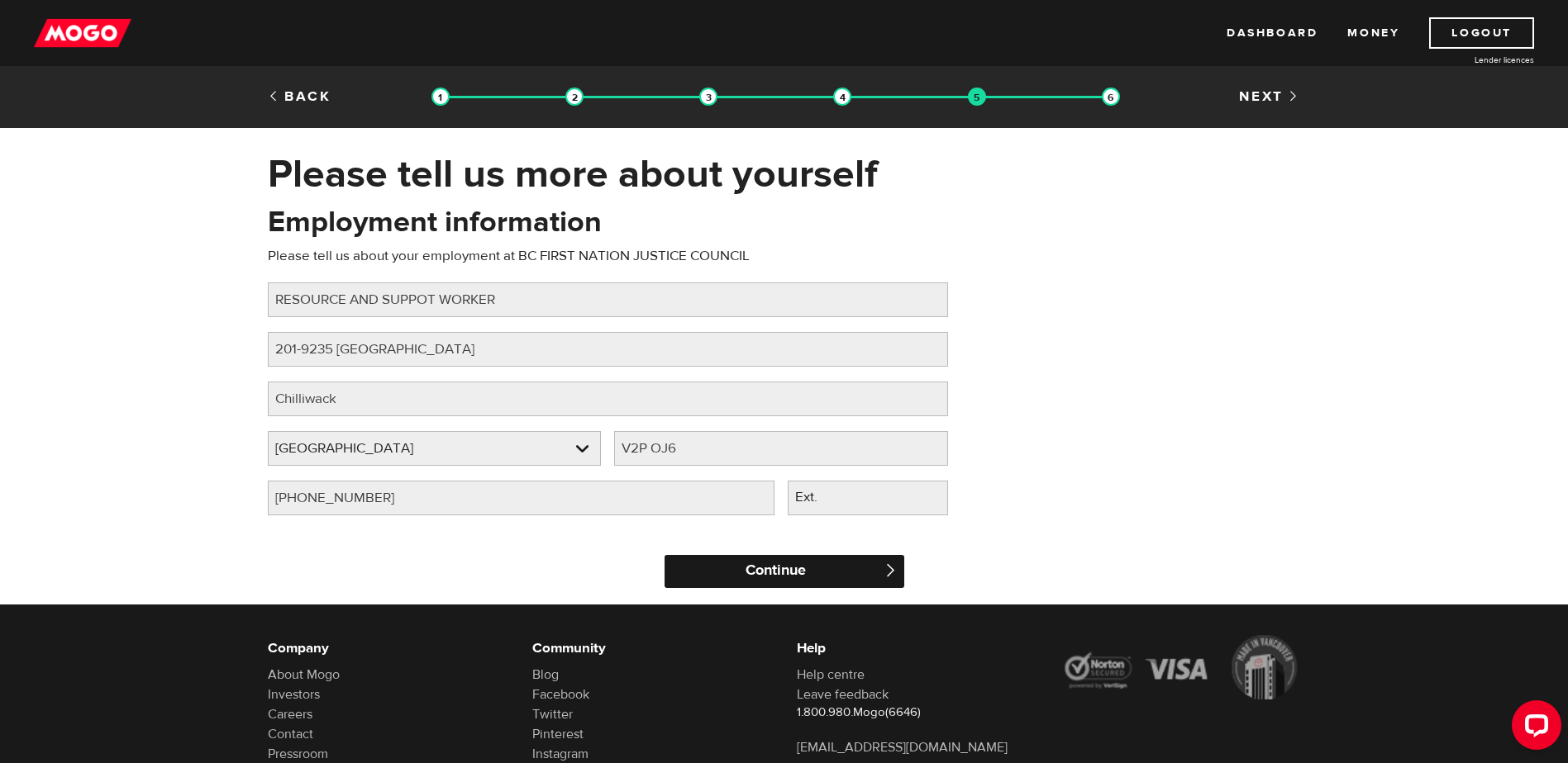
click at [741, 571] on input "Continue" at bounding box center [784, 572] width 240 height 33
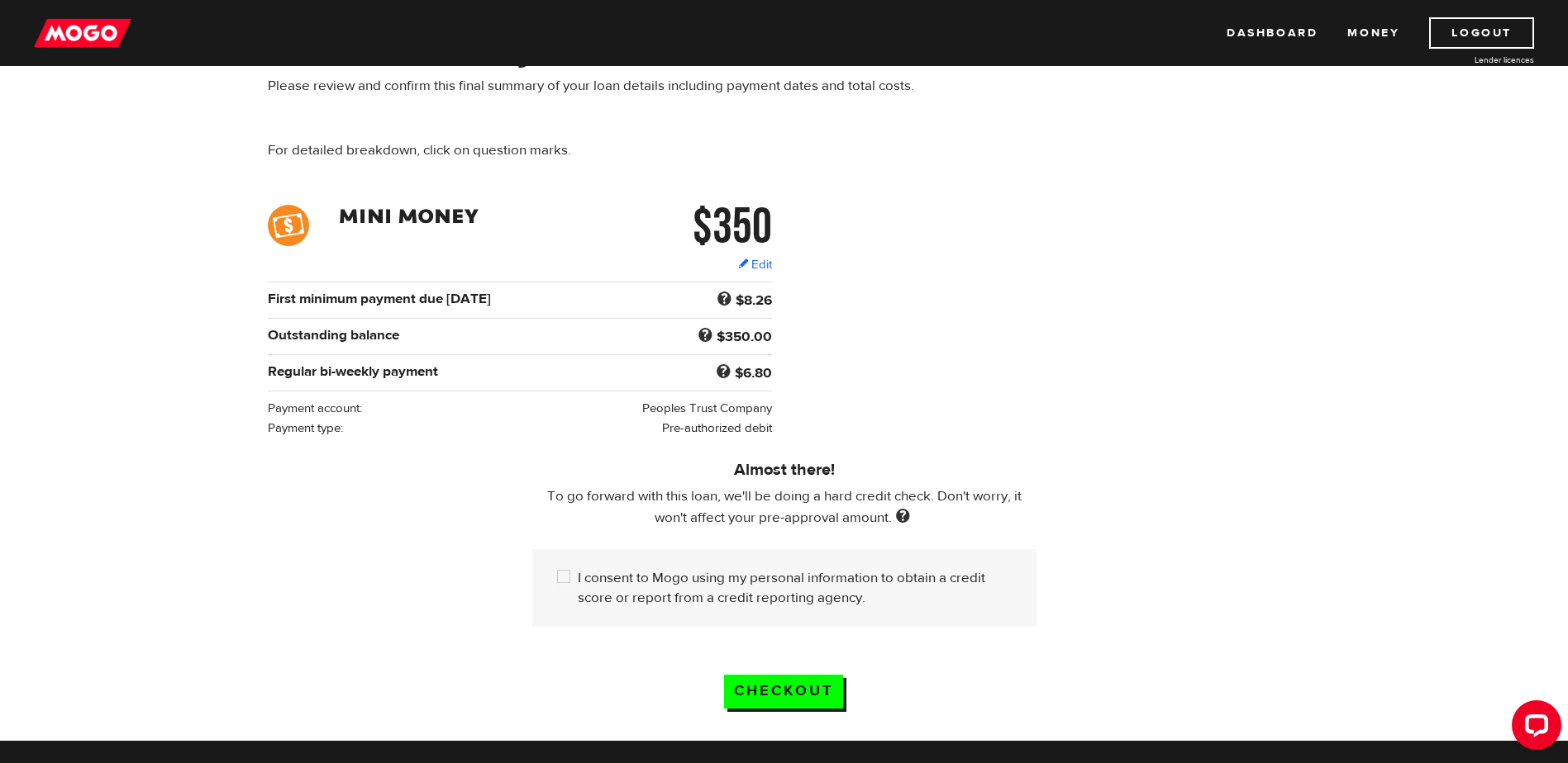
scroll to position [165, 0]
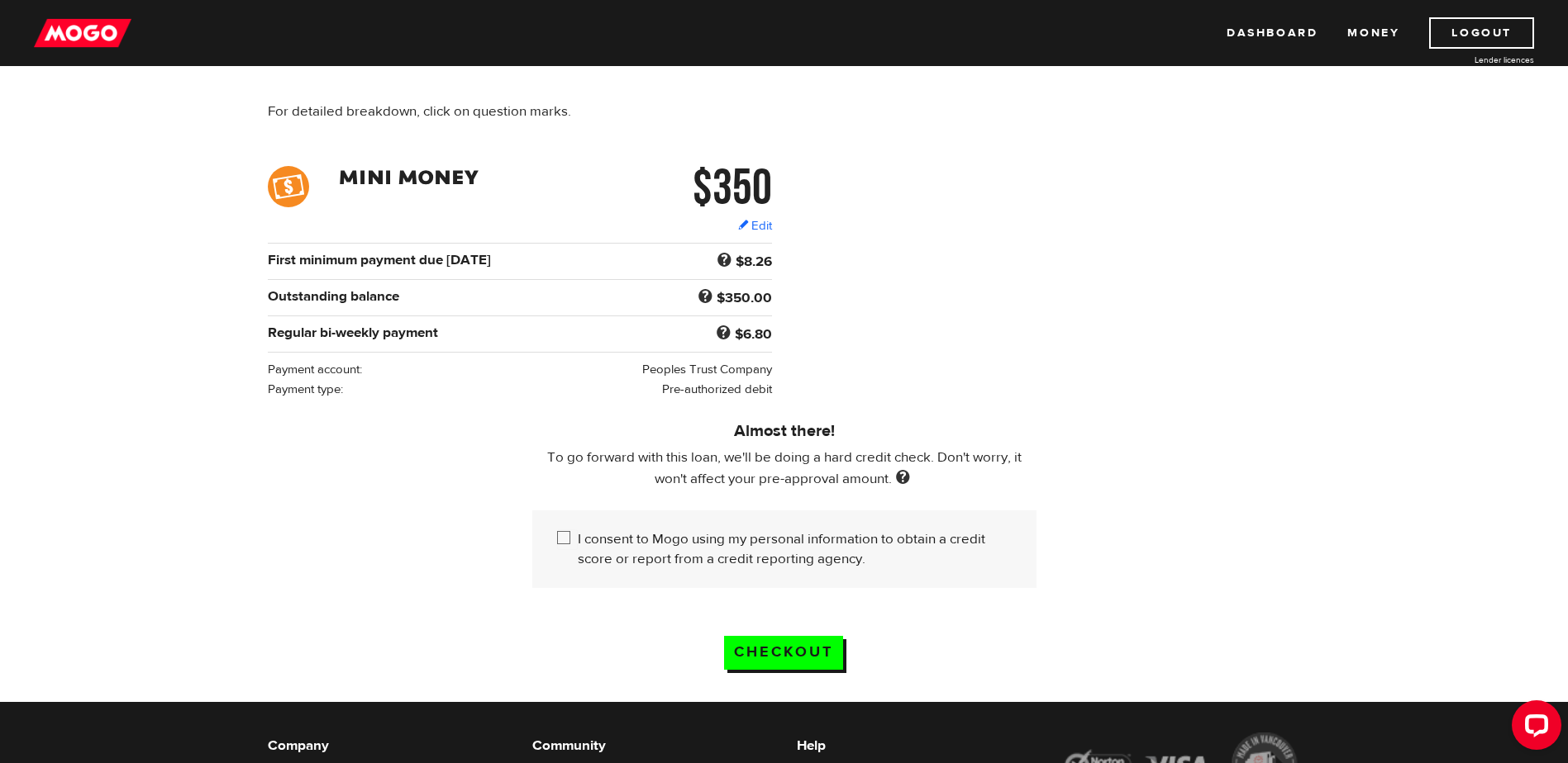
click at [569, 539] on input "I consent to Mogo using my personal information to obtain a credit score or rep…" at bounding box center [567, 540] width 20 height 20
checkbox input "true"
click at [796, 647] on input "Checkout" at bounding box center [784, 653] width 119 height 34
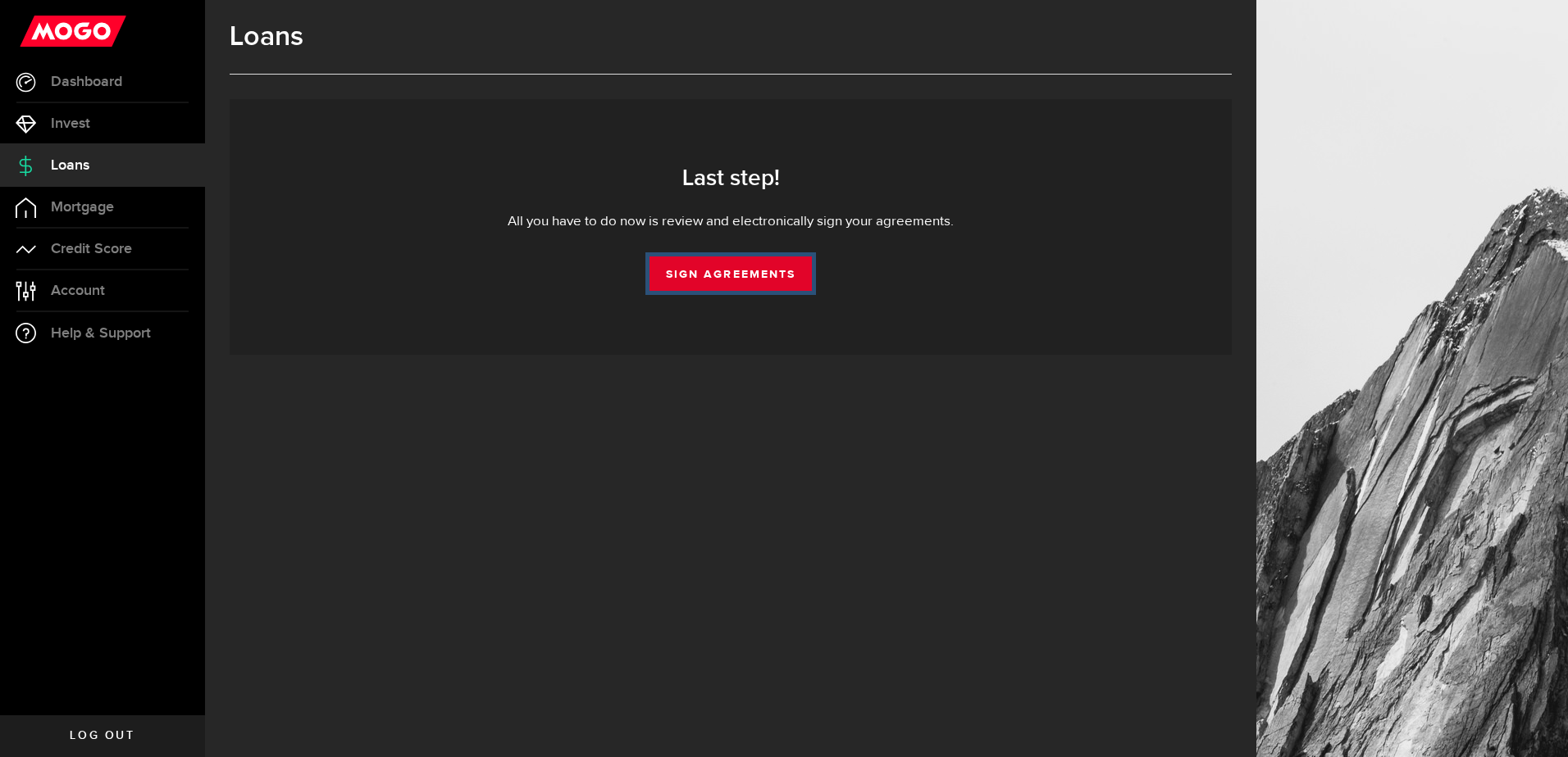
click at [743, 277] on link "Sign Agreements" at bounding box center [731, 273] width 163 height 34
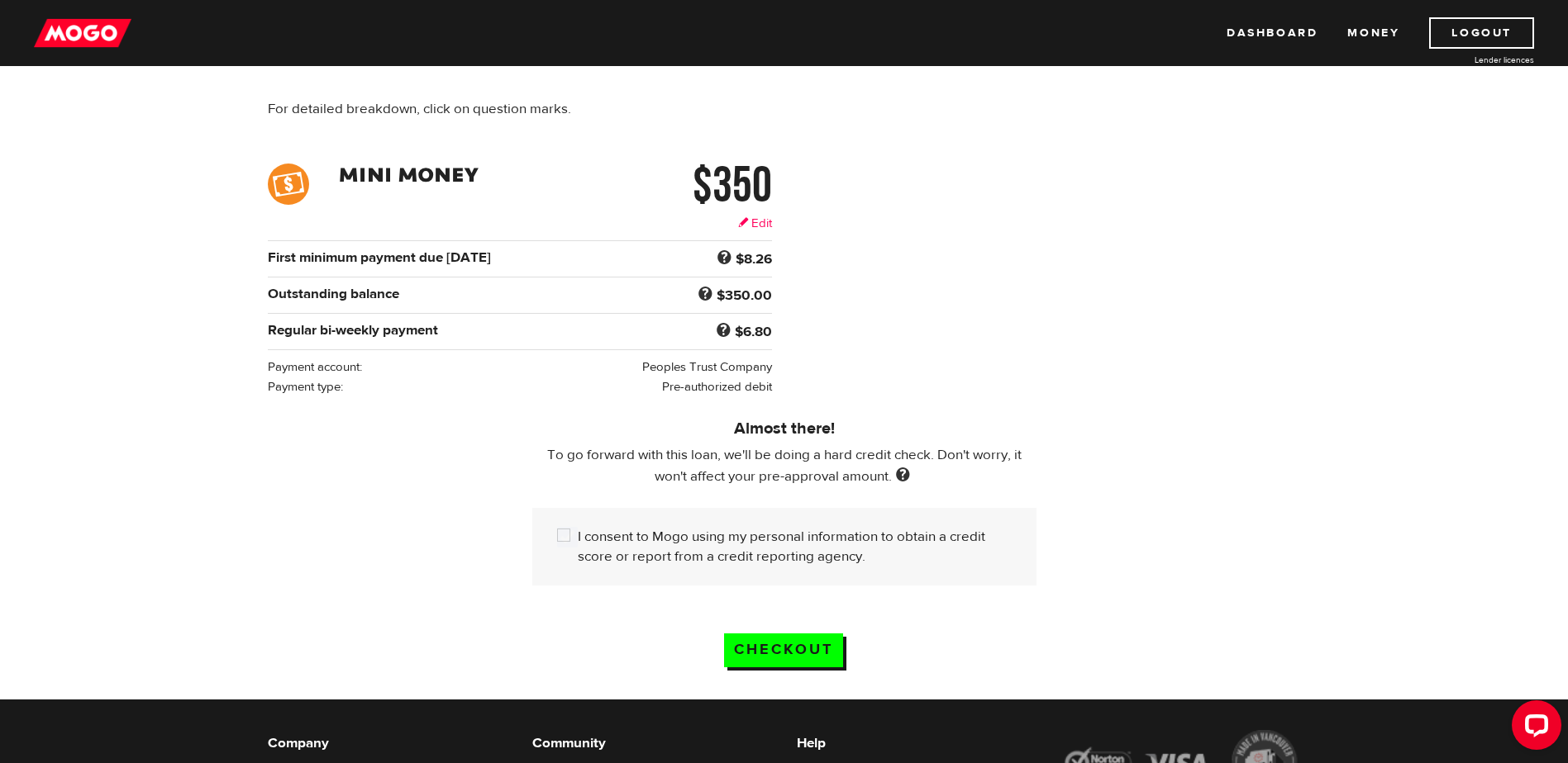
click at [749, 227] on link "Edit" at bounding box center [755, 223] width 34 height 18
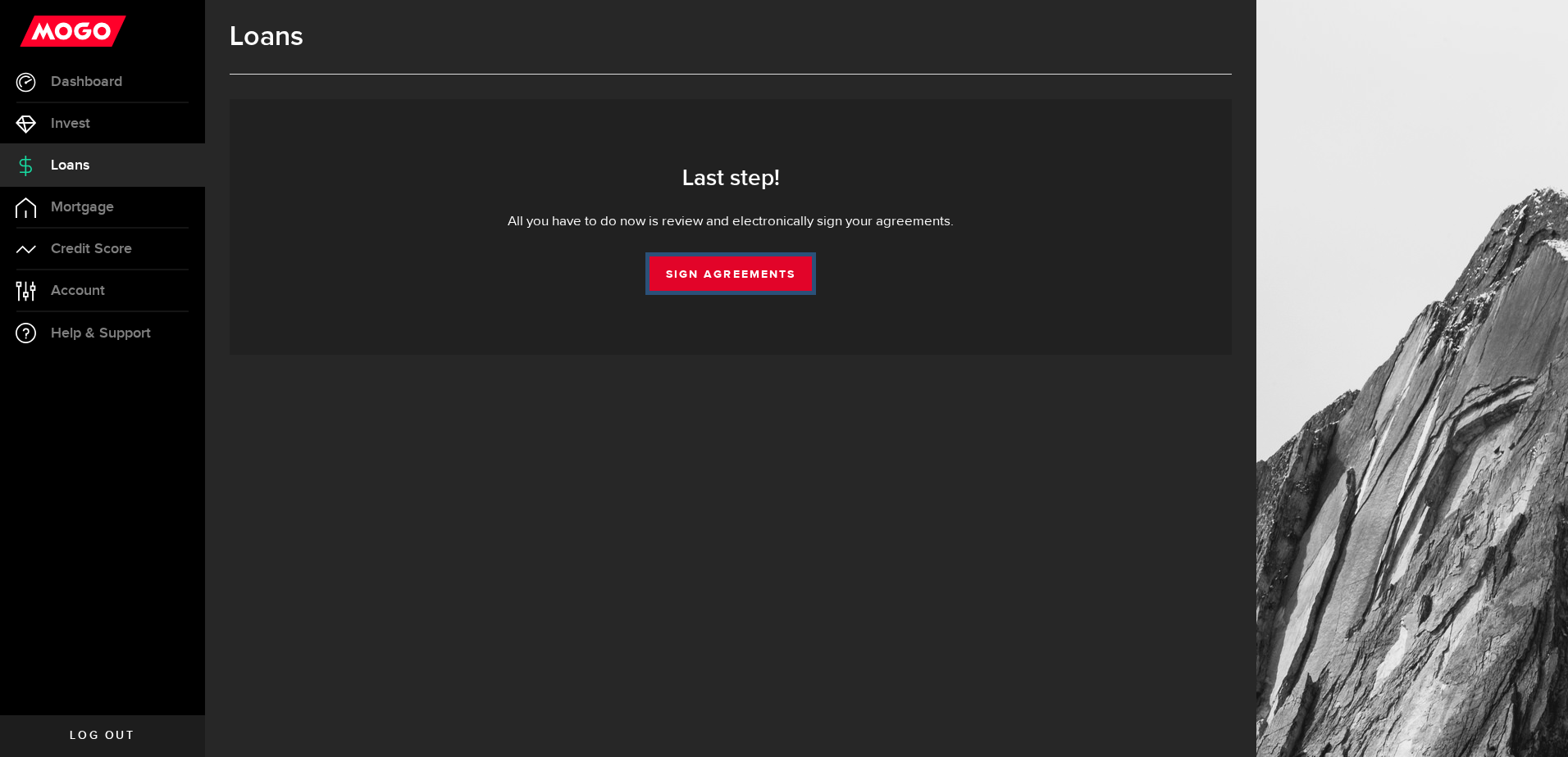
click at [672, 279] on link "Sign Agreements" at bounding box center [731, 273] width 163 height 34
click at [700, 272] on link "Sign Agreements" at bounding box center [731, 273] width 163 height 34
click at [109, 179] on link "Loans" at bounding box center [102, 165] width 205 height 41
click at [77, 297] on span "Account" at bounding box center [77, 291] width 54 height 15
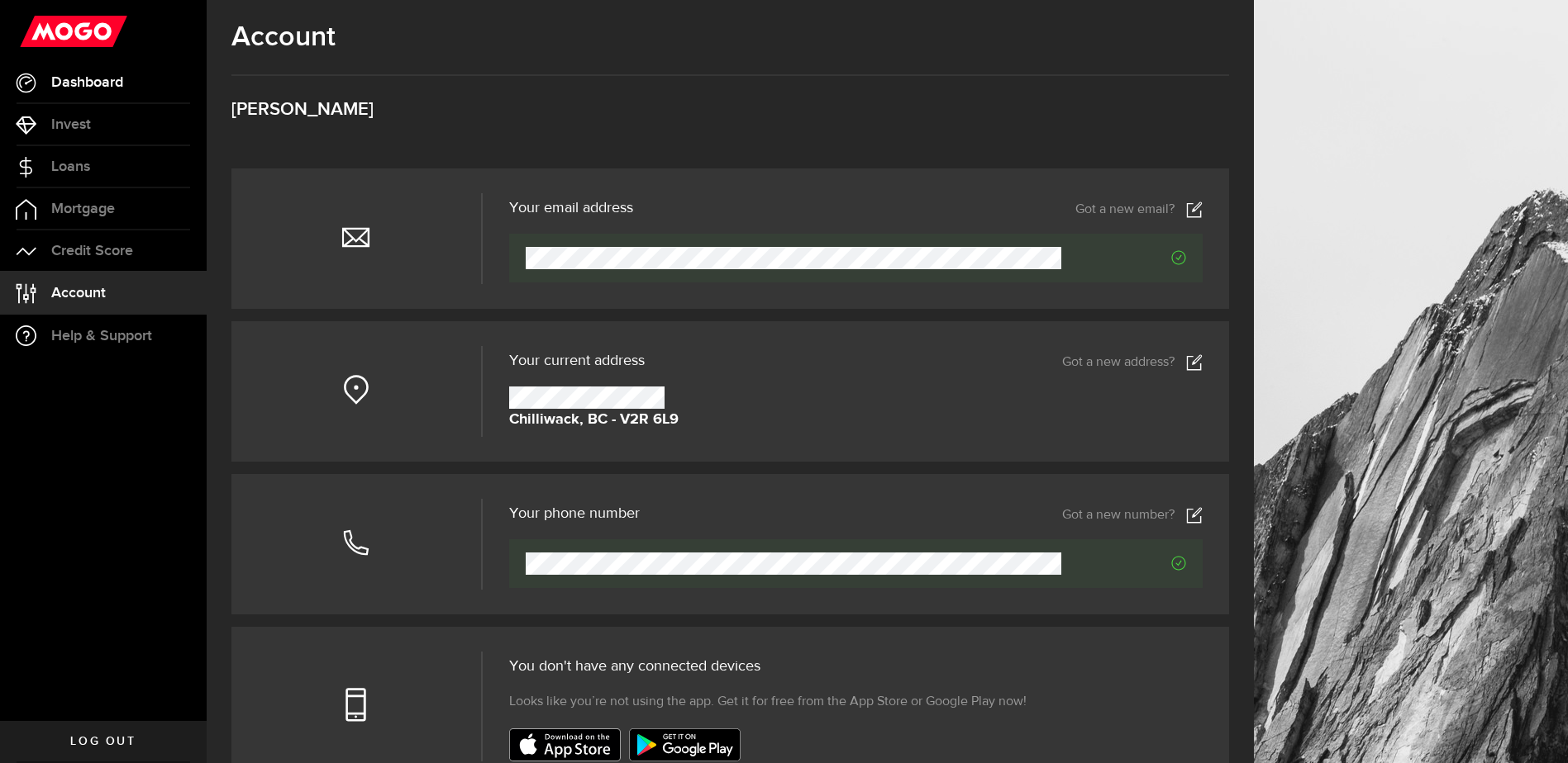
click at [77, 83] on span "Dashboard" at bounding box center [87, 82] width 72 height 15
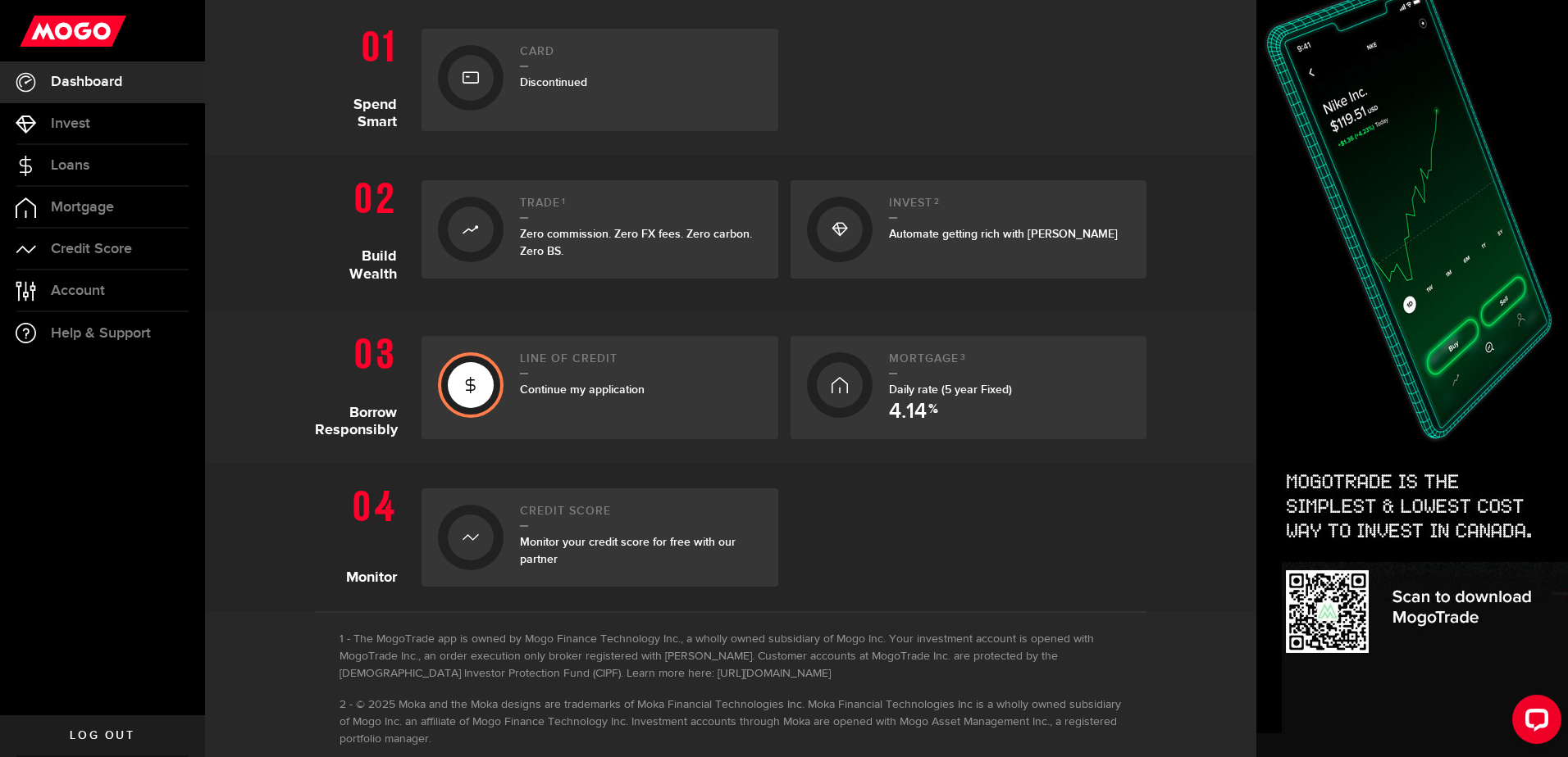
scroll to position [410, 0]
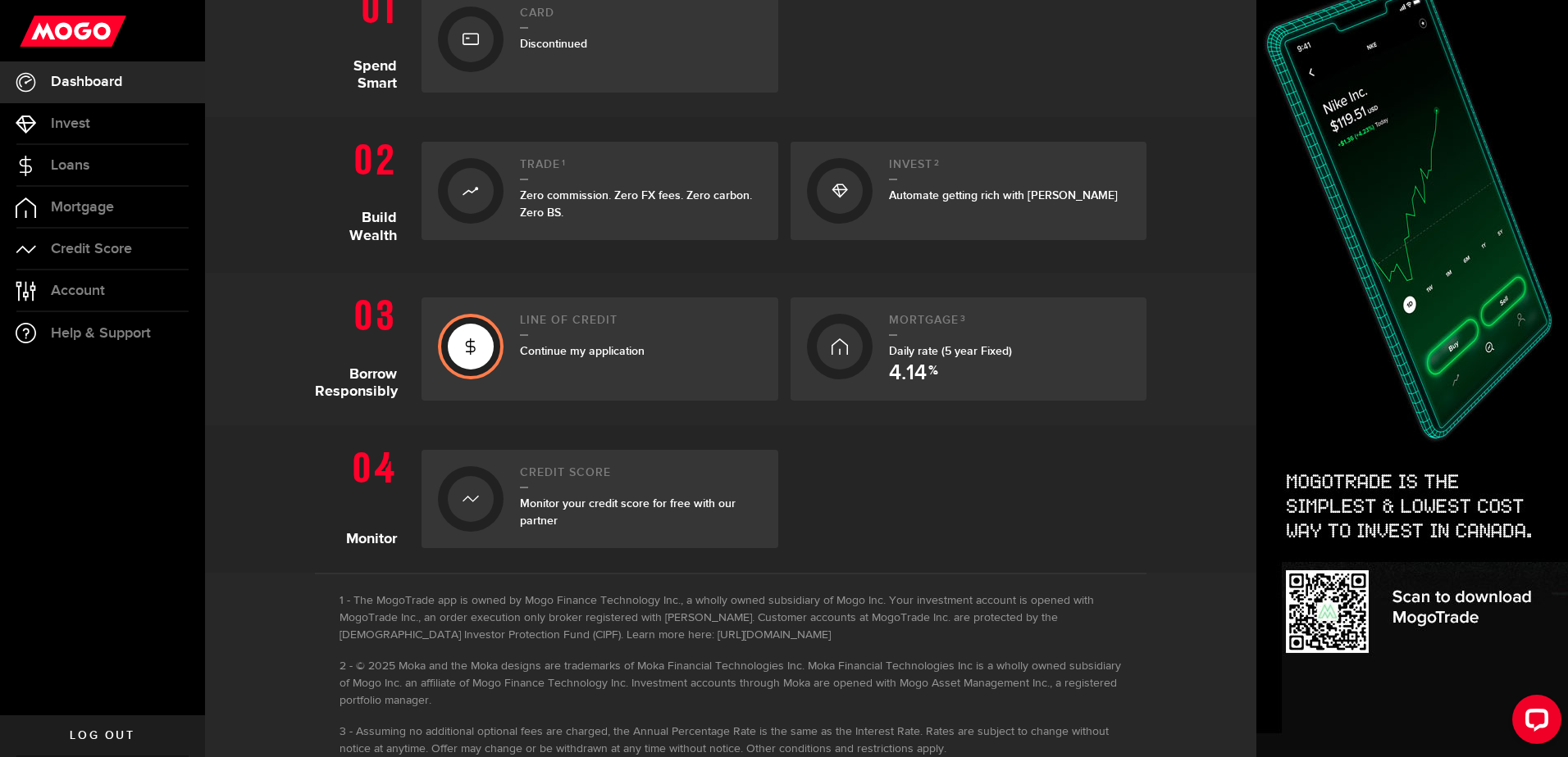
click at [429, 343] on link "Line of credit Continue my application" at bounding box center [600, 349] width 357 height 103
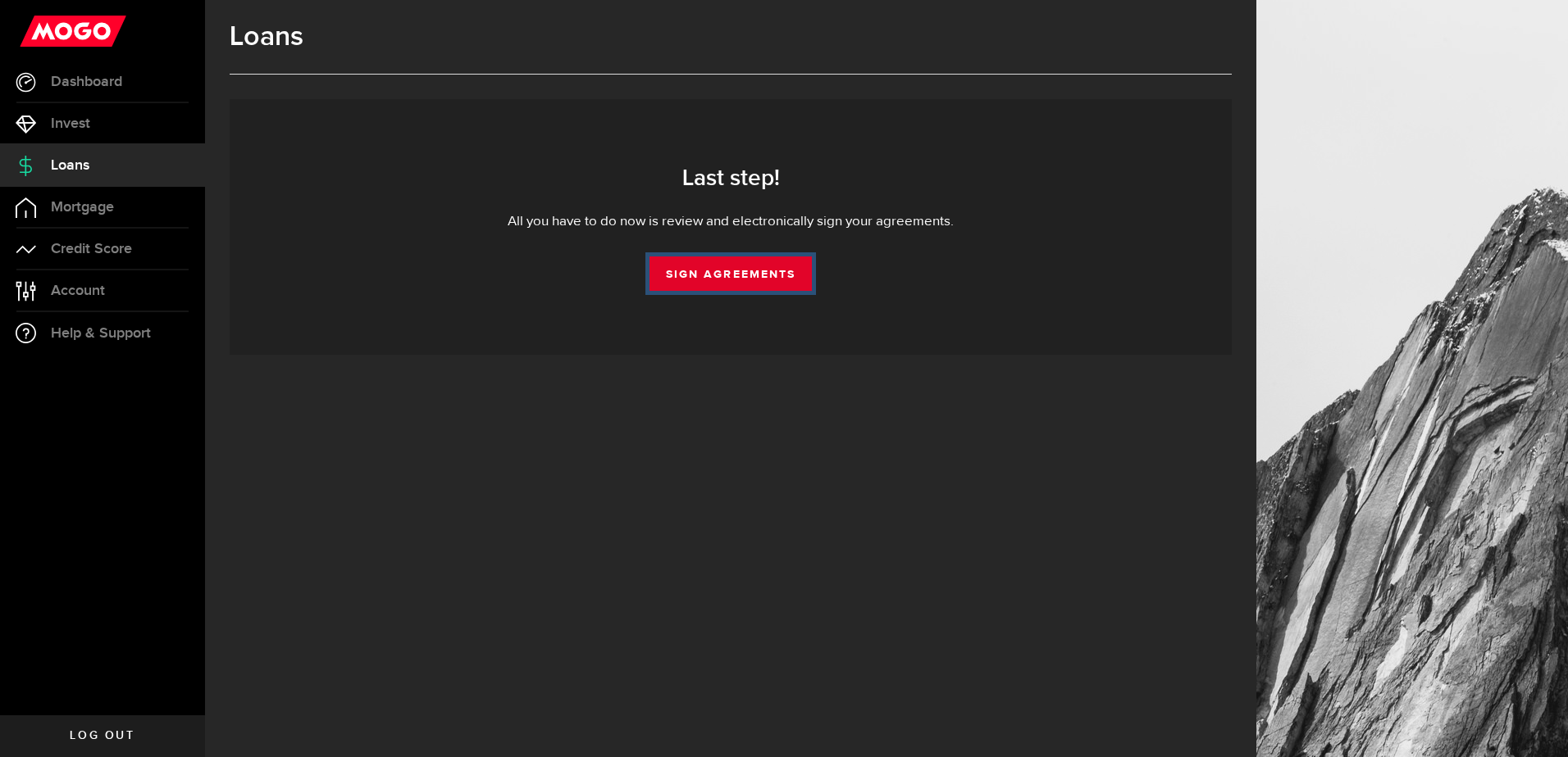
click at [699, 288] on link "Sign Agreements" at bounding box center [731, 273] width 163 height 34
